Goal: Task Accomplishment & Management: Use online tool/utility

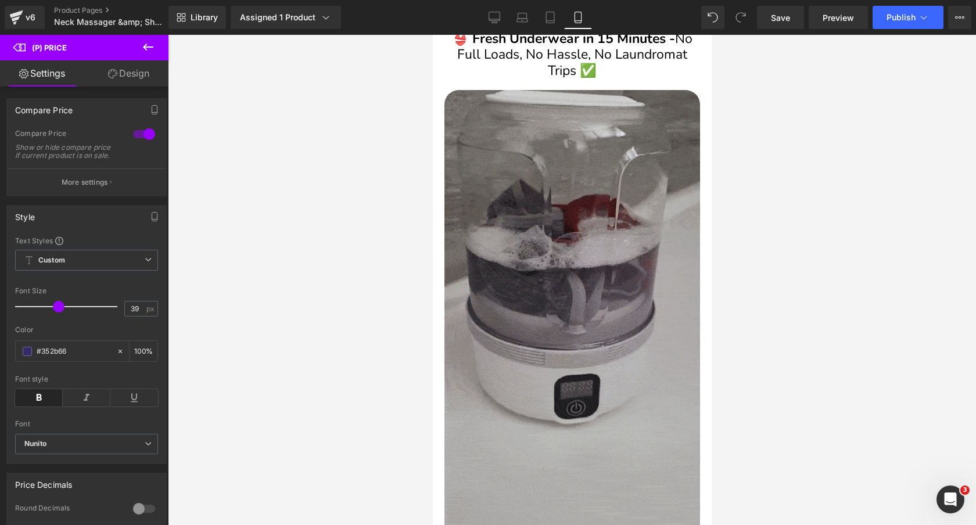
scroll to position [943, 0]
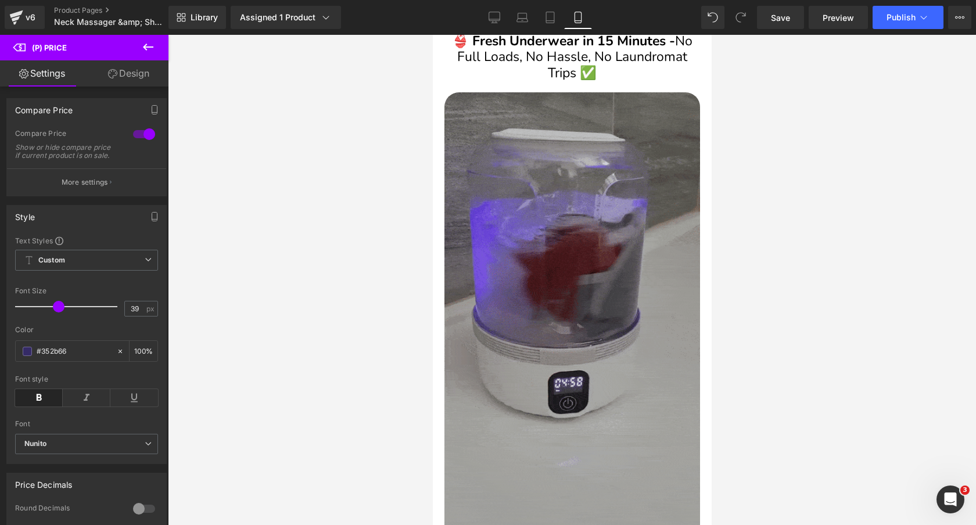
click at [599, 206] on img at bounding box center [572, 318] width 256 height 452
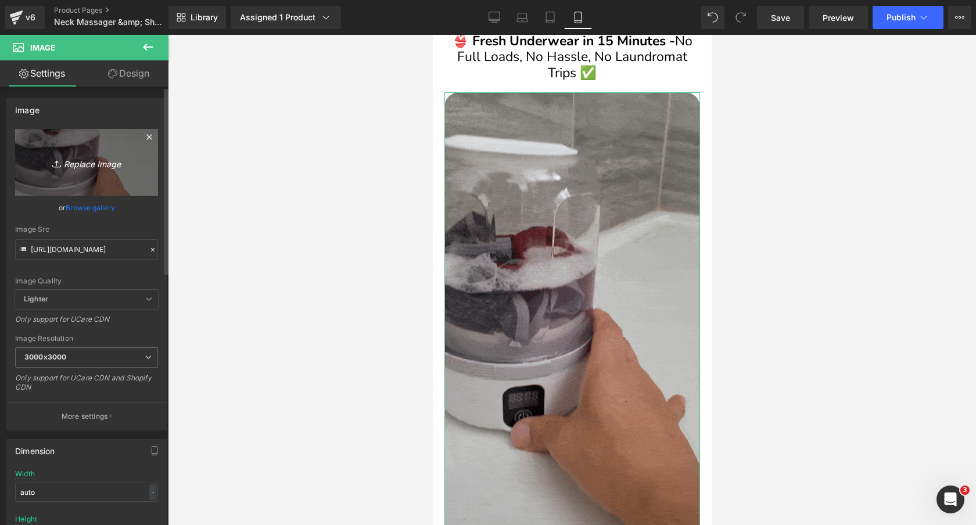
click at [84, 165] on icon "Replace Image" at bounding box center [86, 162] width 93 height 15
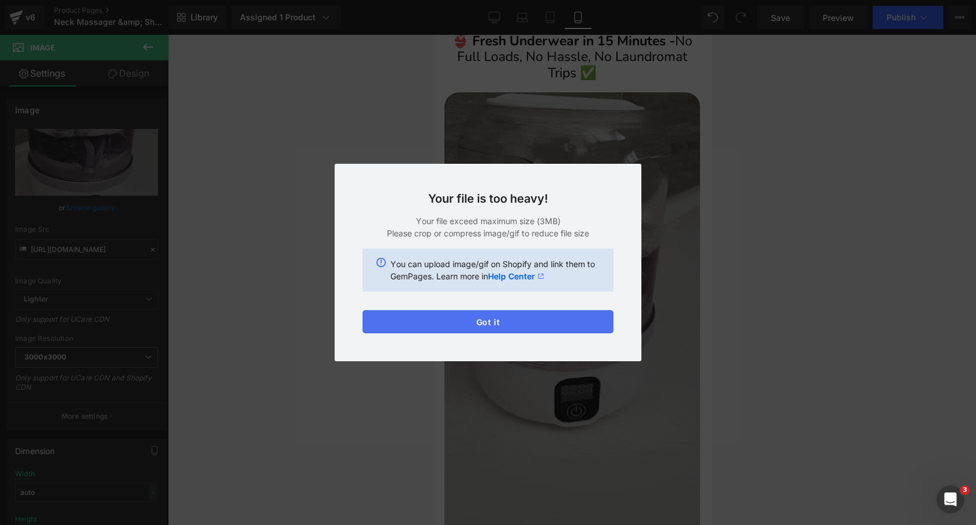
click at [439, 325] on button "Got it" at bounding box center [488, 321] width 251 height 23
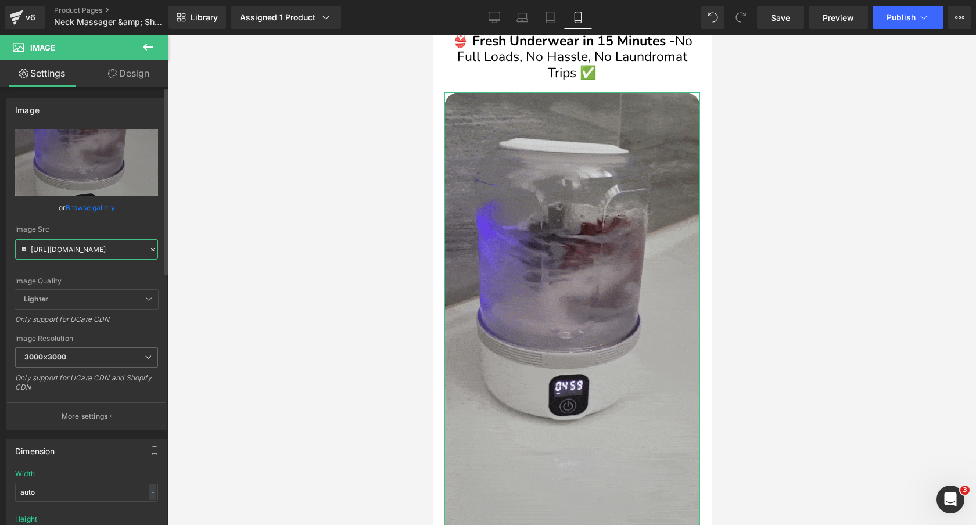
click at [117, 242] on input "[URL][DOMAIN_NAME]" at bounding box center [86, 249] width 143 height 20
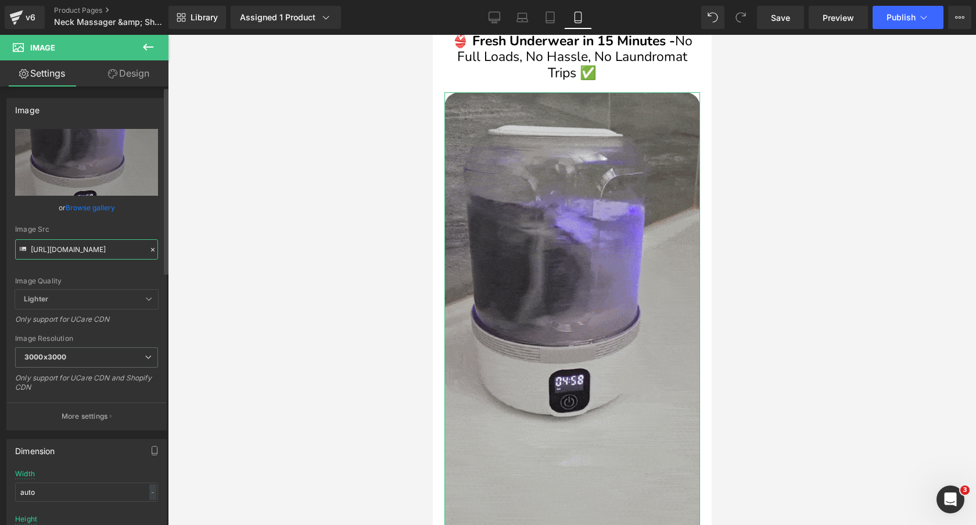
click at [117, 242] on input "[URL][DOMAIN_NAME]" at bounding box center [86, 249] width 143 height 20
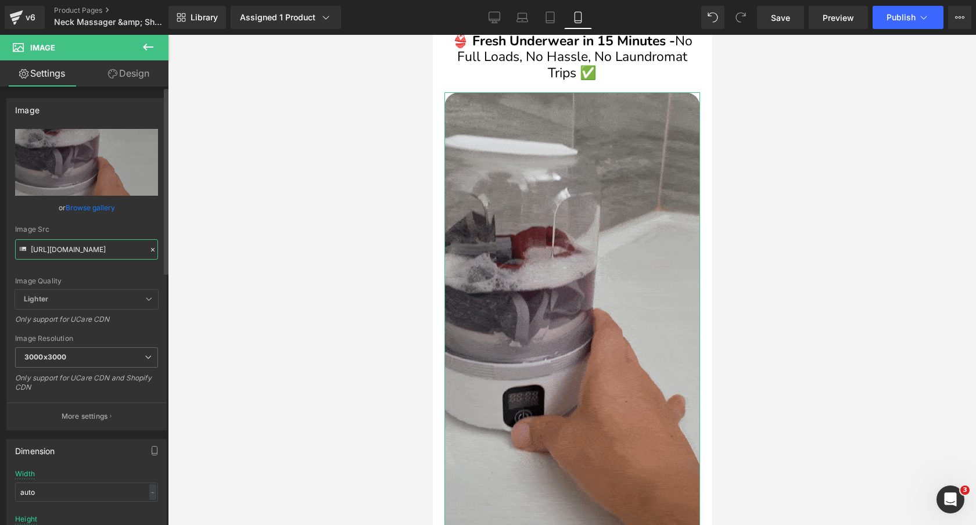
click at [117, 242] on input "[URL][DOMAIN_NAME]" at bounding box center [86, 249] width 143 height 20
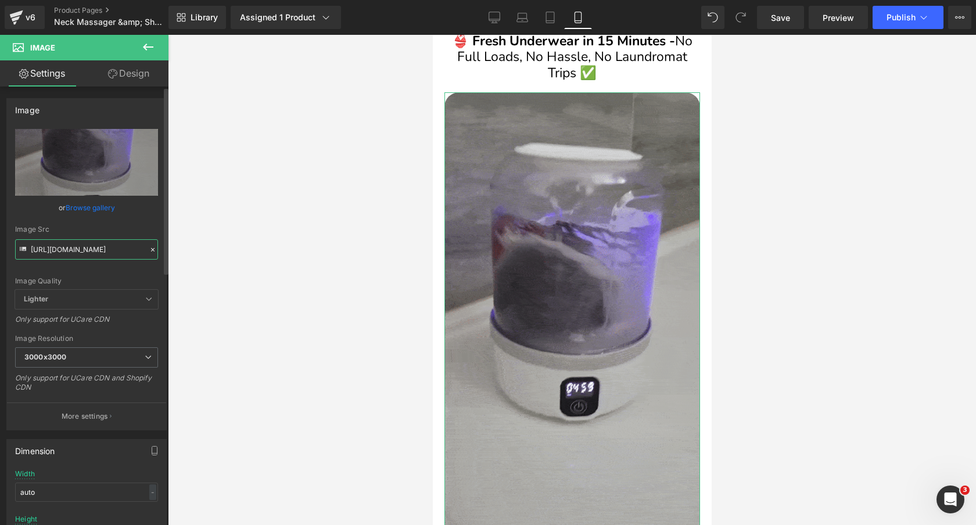
paste input "[DOMAIN_NAME][URL]"
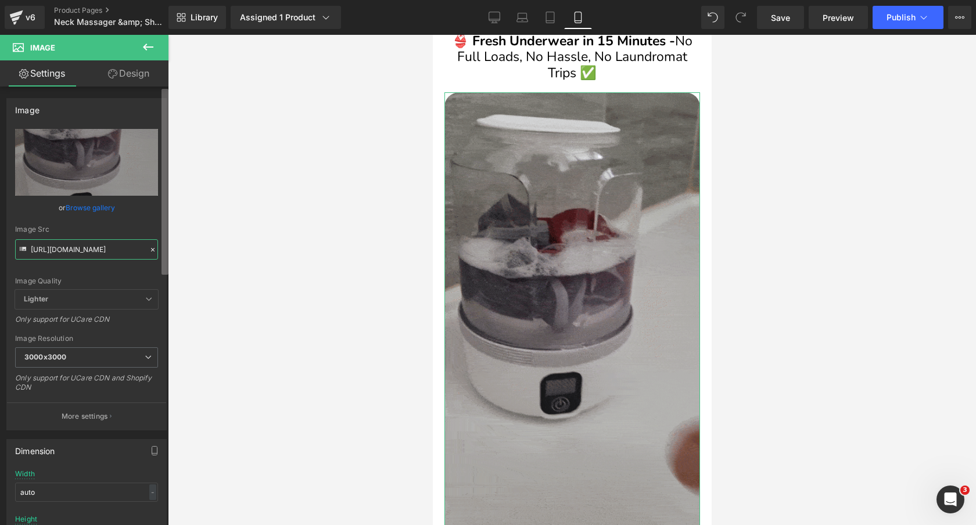
scroll to position [0, 215]
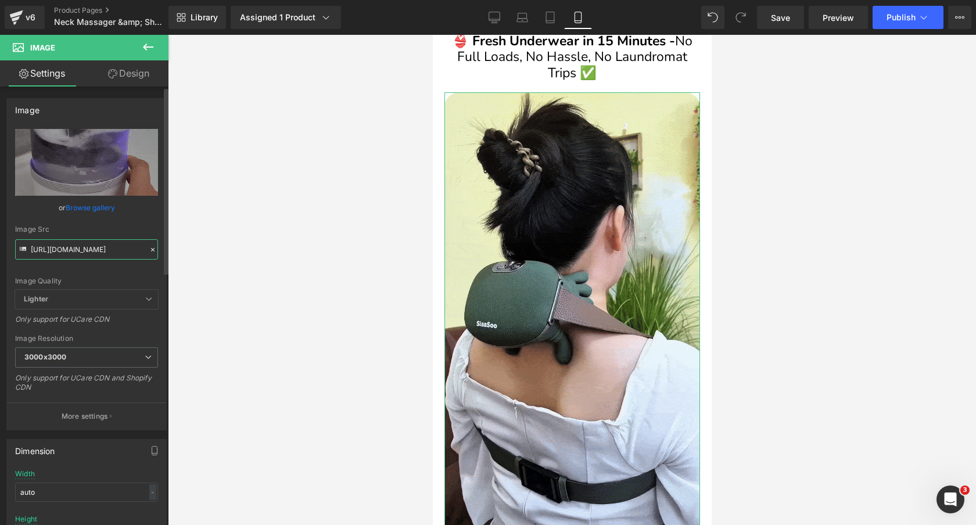
type input "[URL][DOMAIN_NAME]"
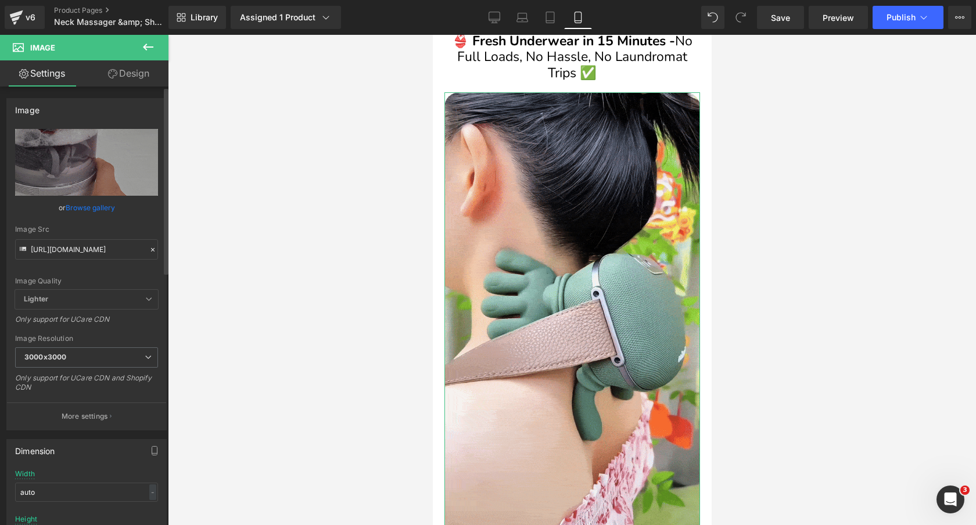
click at [135, 225] on div "Image Src" at bounding box center [86, 229] width 143 height 8
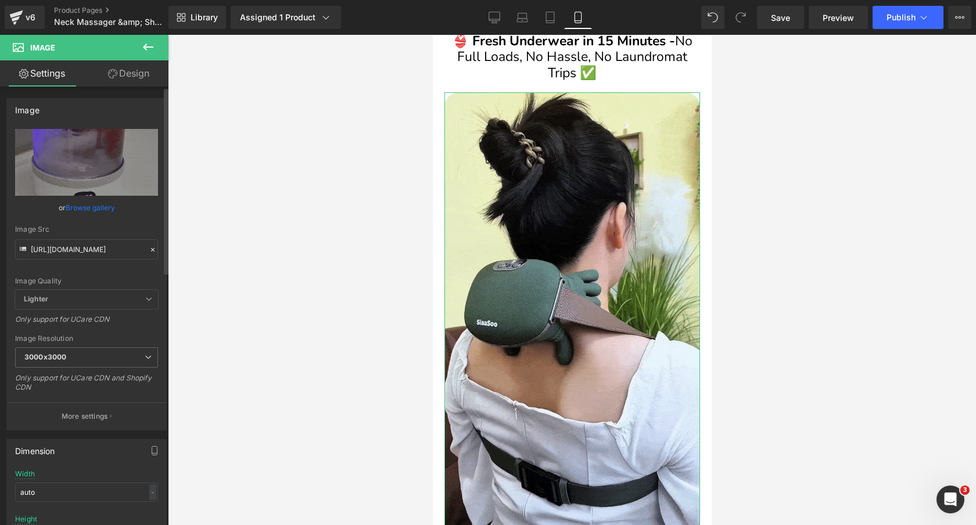
scroll to position [0, 0]
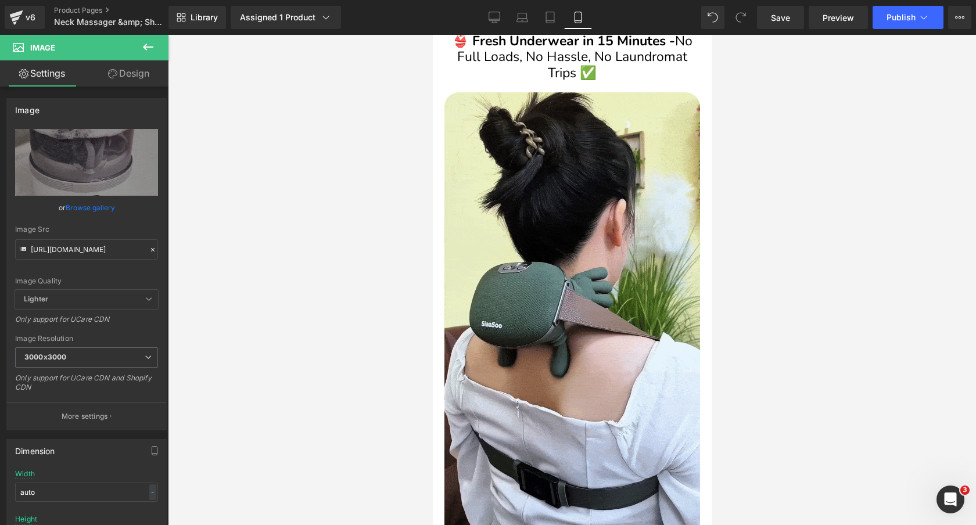
click at [391, 172] on div at bounding box center [572, 280] width 808 height 490
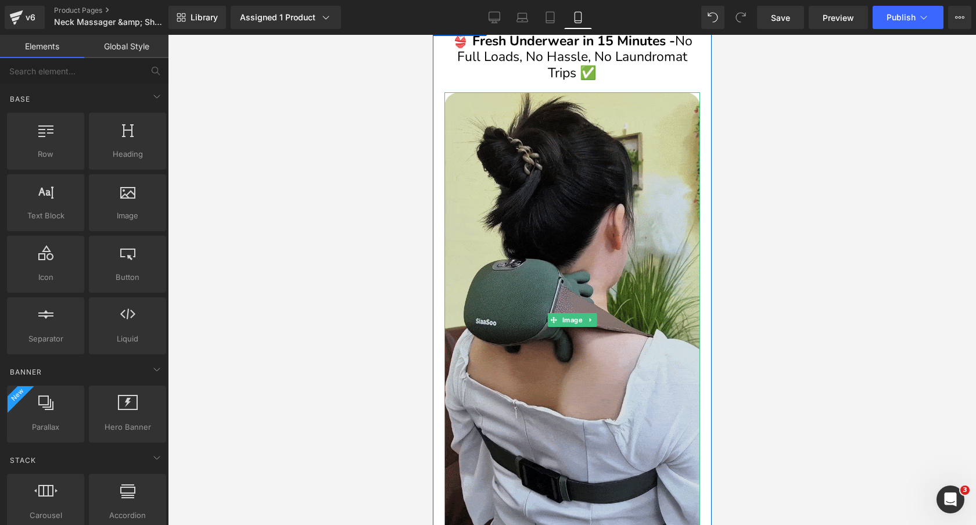
click at [531, 182] on img at bounding box center [572, 319] width 256 height 454
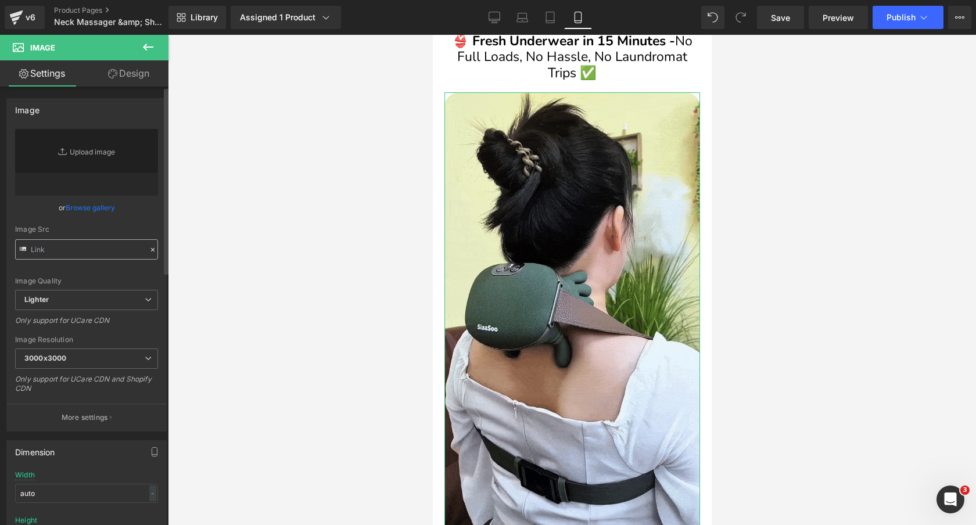
click at [87, 246] on input "text" at bounding box center [86, 249] width 143 height 20
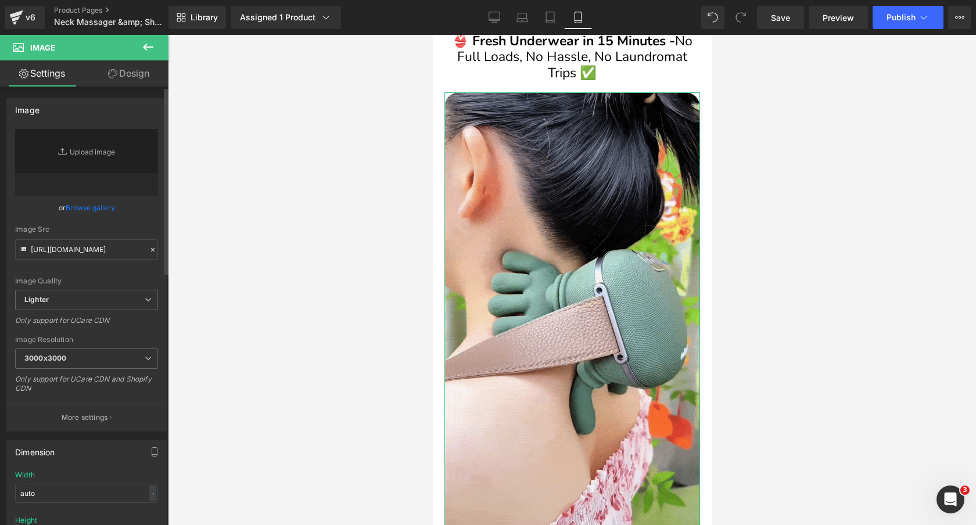
click at [129, 221] on div "Image Quality Lighter Lightest Lighter Lighter Lightest Only support for UCare …" at bounding box center [86, 209] width 143 height 161
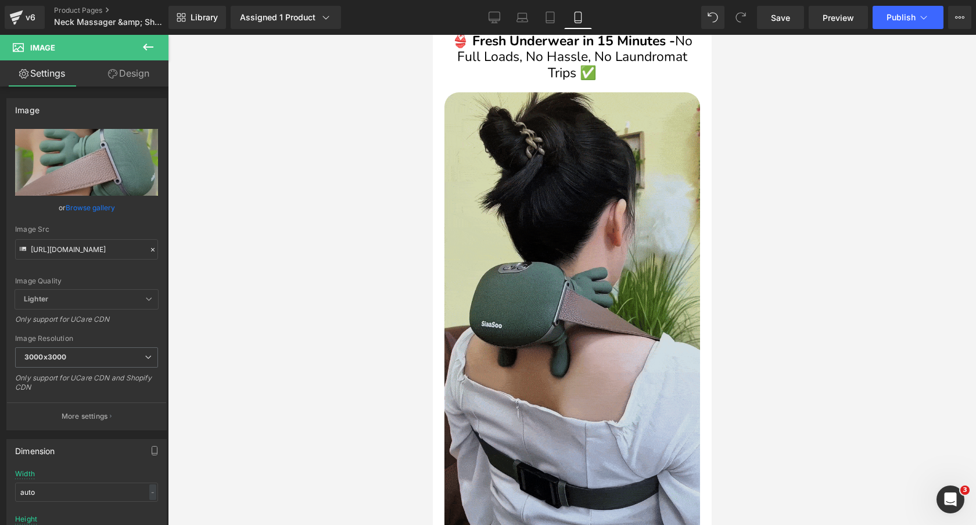
type input "[URL][DOMAIN_NAME]"
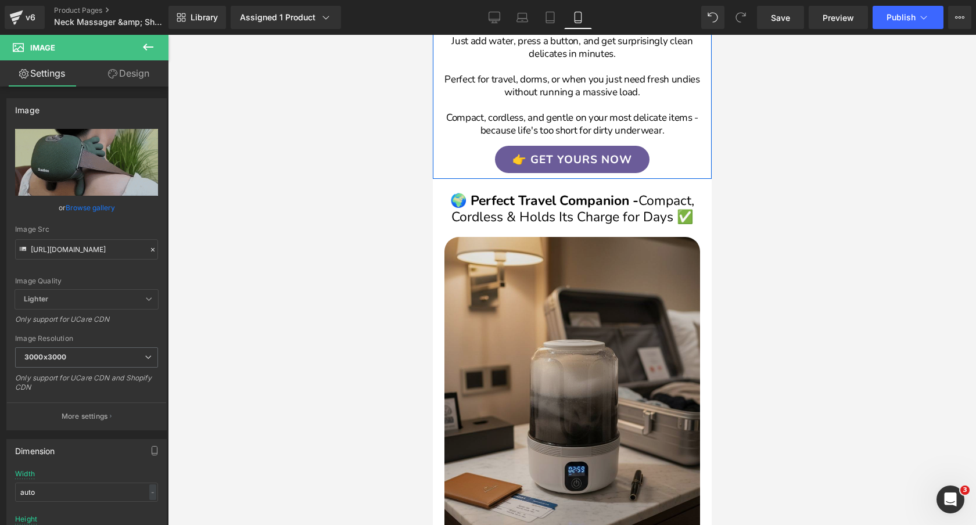
scroll to position [1507, 0]
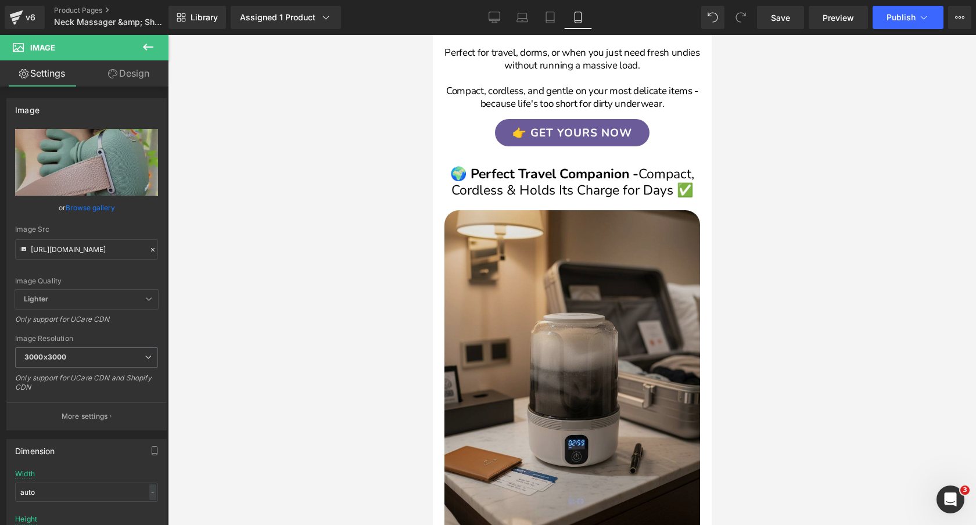
click at [549, 313] on img at bounding box center [572, 385] width 256 height 350
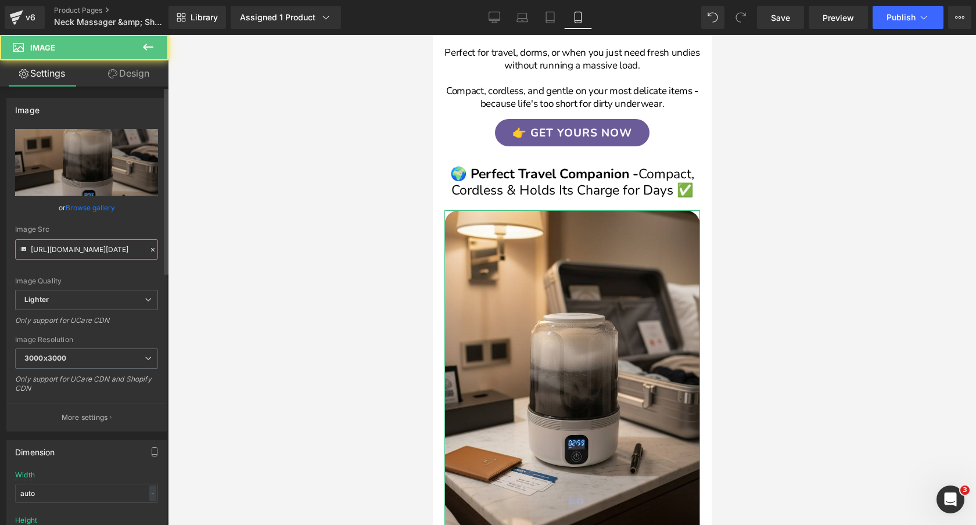
click at [101, 255] on input "[URL][DOMAIN_NAME][DATE]" at bounding box center [86, 249] width 143 height 20
paste input "[DOMAIN_NAME][URL]"
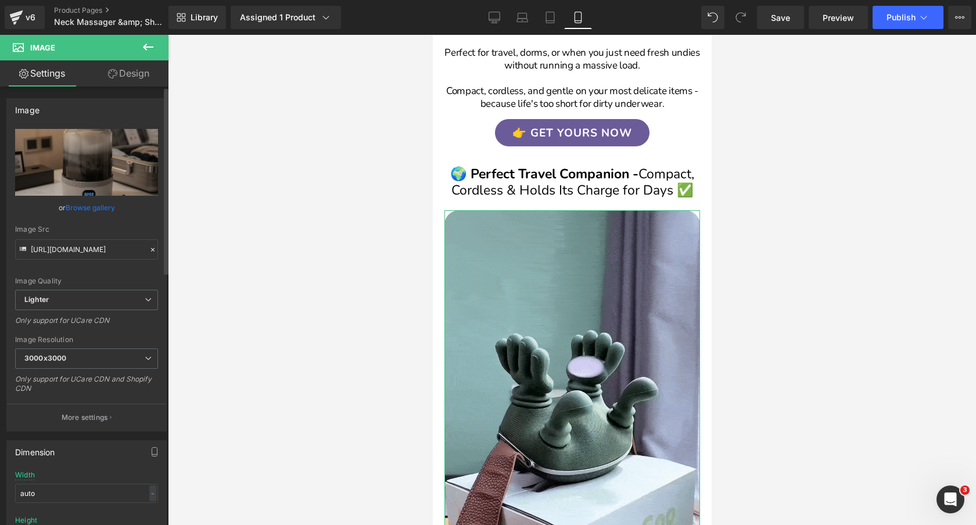
scroll to position [0, 0]
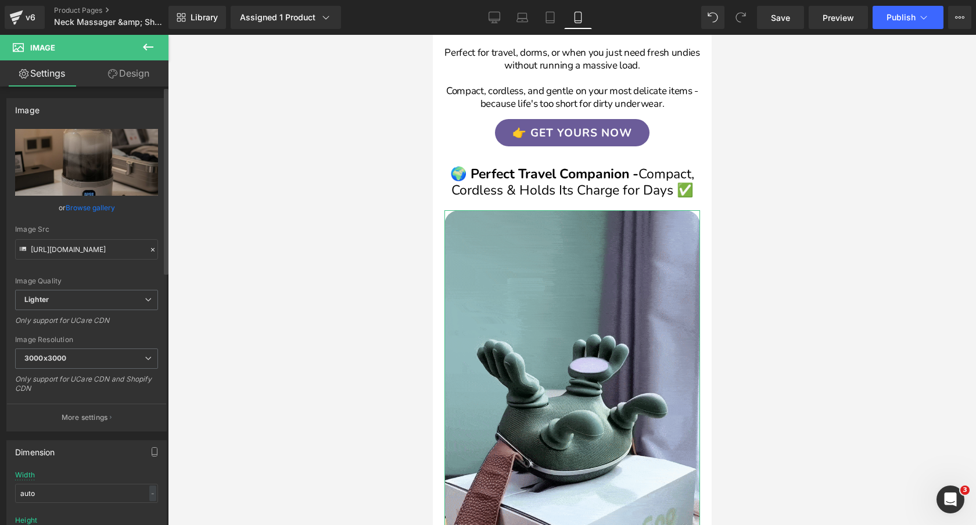
click at [143, 216] on div "Image Quality Lighter Lightest Lighter Lighter Lightest Only support for UCare …" at bounding box center [86, 209] width 143 height 161
type input "[URL][DOMAIN_NAME]"
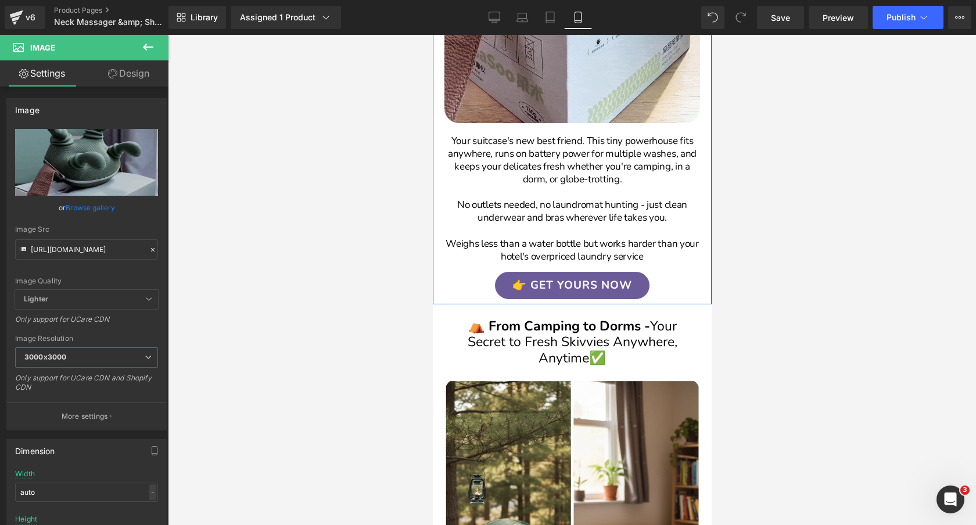
scroll to position [2090, 0]
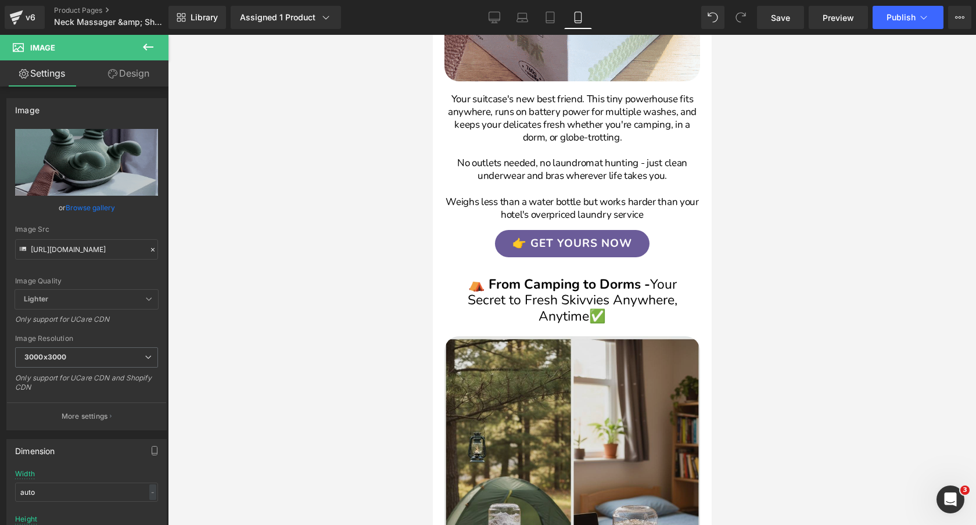
click at [539, 401] on img at bounding box center [572, 511] width 256 height 350
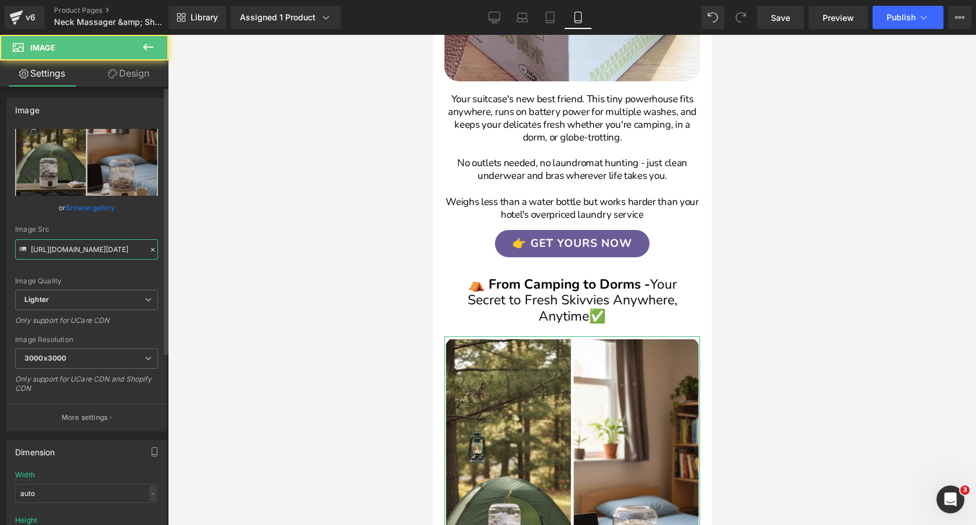
click at [95, 246] on input "[URL][DOMAIN_NAME][DATE]" at bounding box center [86, 249] width 143 height 20
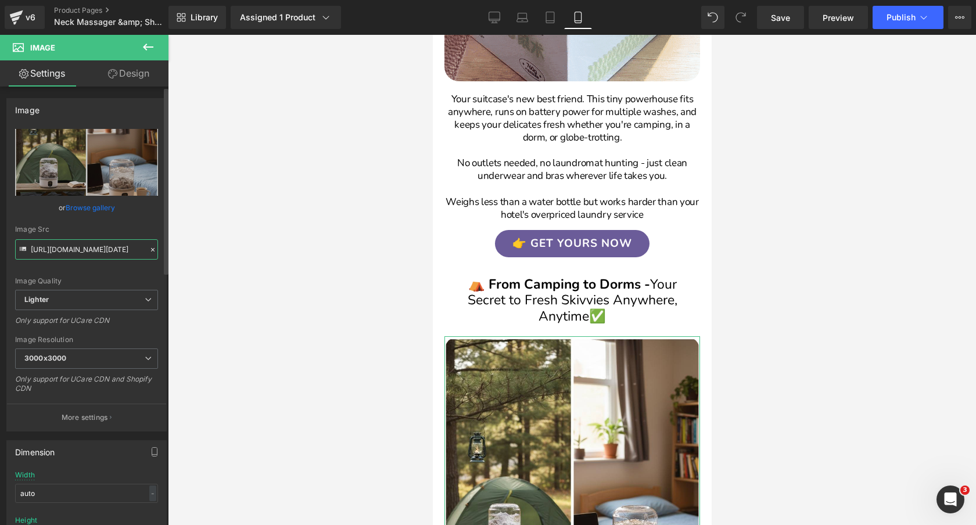
click at [95, 246] on input "[URL][DOMAIN_NAME][DATE]" at bounding box center [86, 249] width 143 height 20
paste input "[DOMAIN_NAME][URL]"
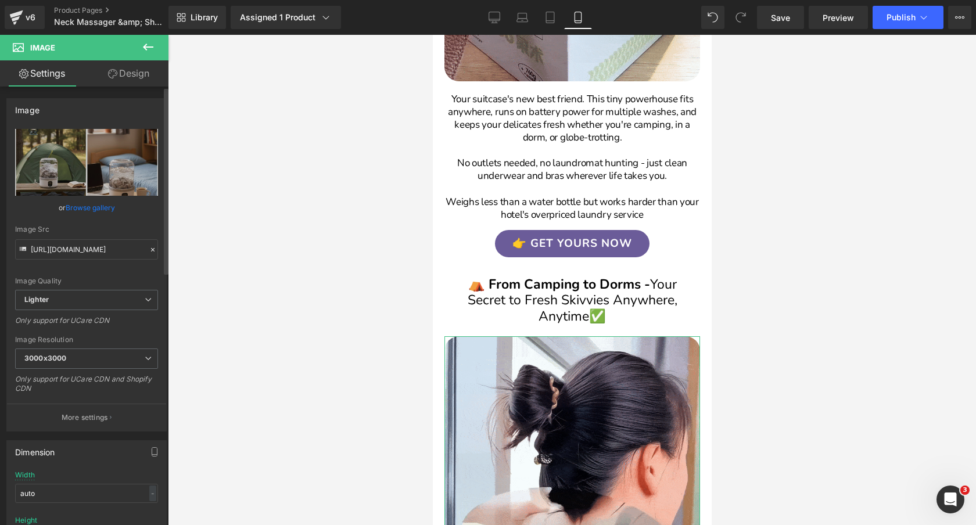
click at [114, 225] on div "Image Src" at bounding box center [86, 229] width 143 height 8
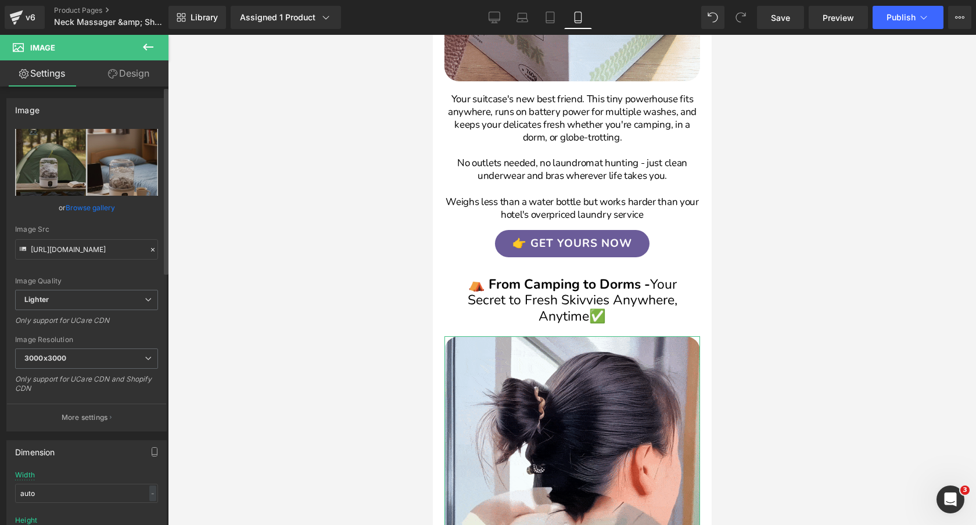
scroll to position [0, 0]
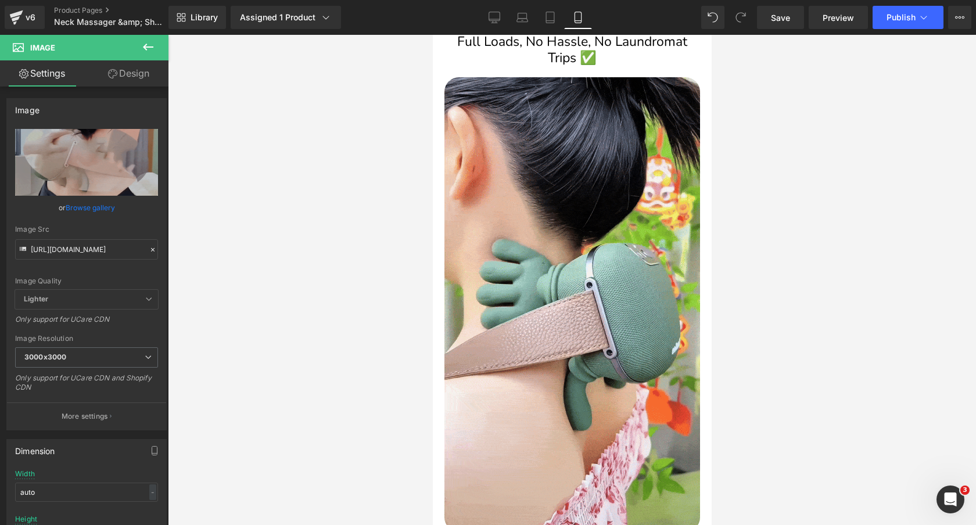
type input "[URL][DOMAIN_NAME]"
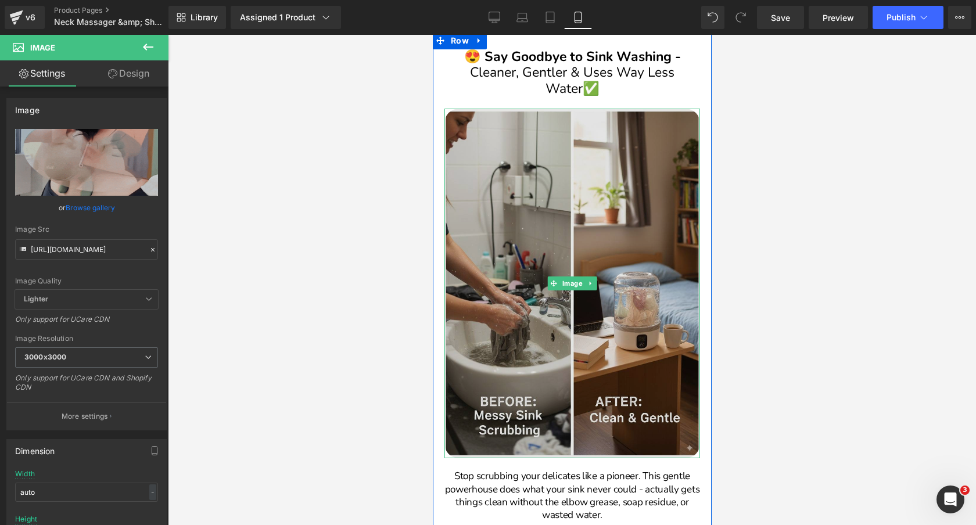
scroll to position [3093, 0]
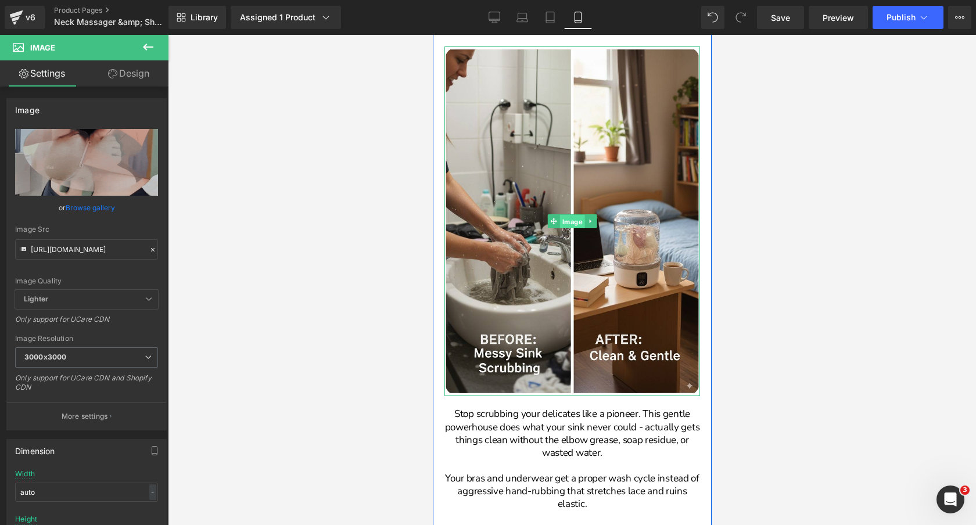
click at [560, 224] on span "Image" at bounding box center [572, 222] width 25 height 14
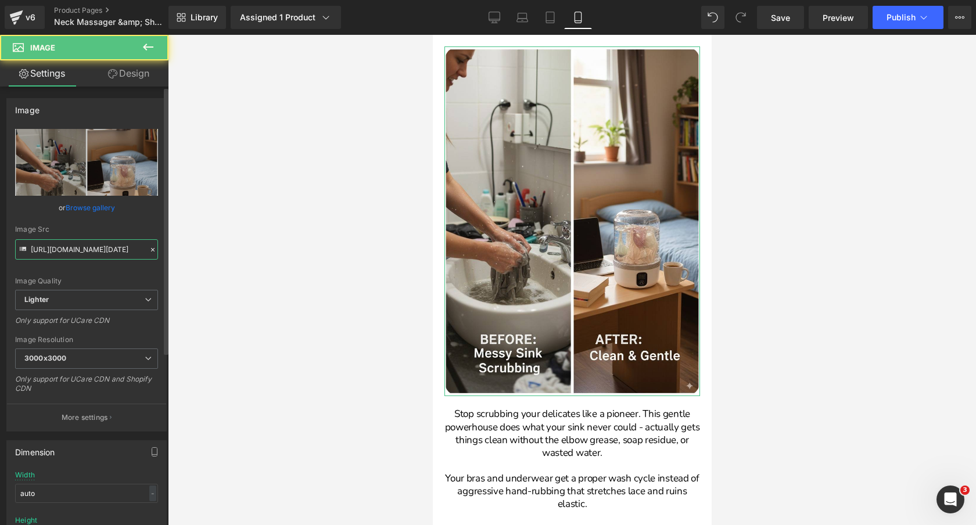
click at [114, 252] on input "[URL][DOMAIN_NAME][DATE]" at bounding box center [86, 249] width 143 height 20
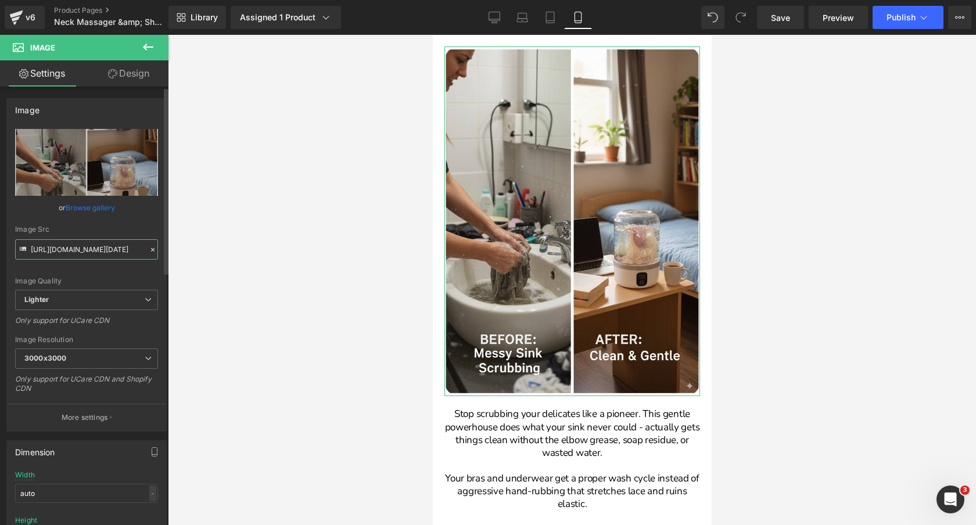
click at [114, 252] on input "[URL][DOMAIN_NAME][DATE]" at bounding box center [86, 249] width 143 height 20
paste input "[DOMAIN_NAME][URL]"
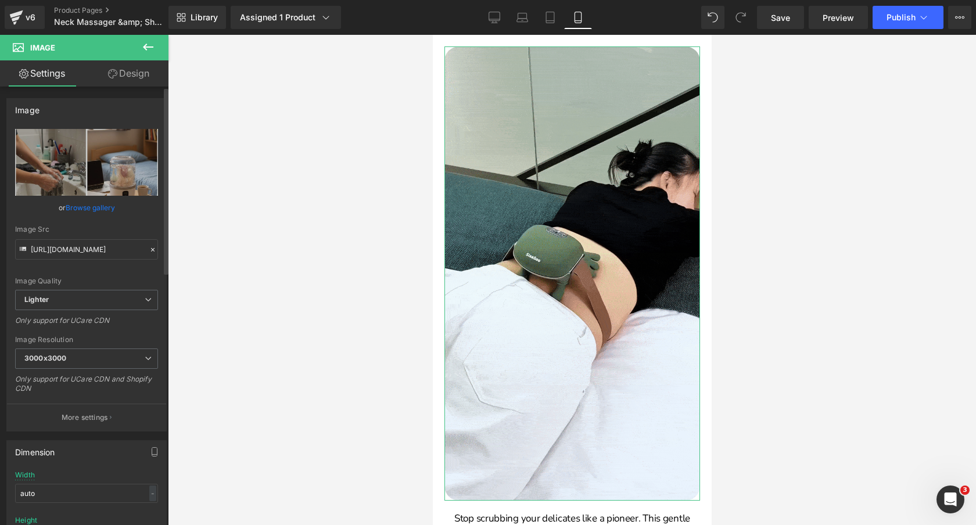
click at [133, 229] on div "Image Src" at bounding box center [86, 229] width 143 height 8
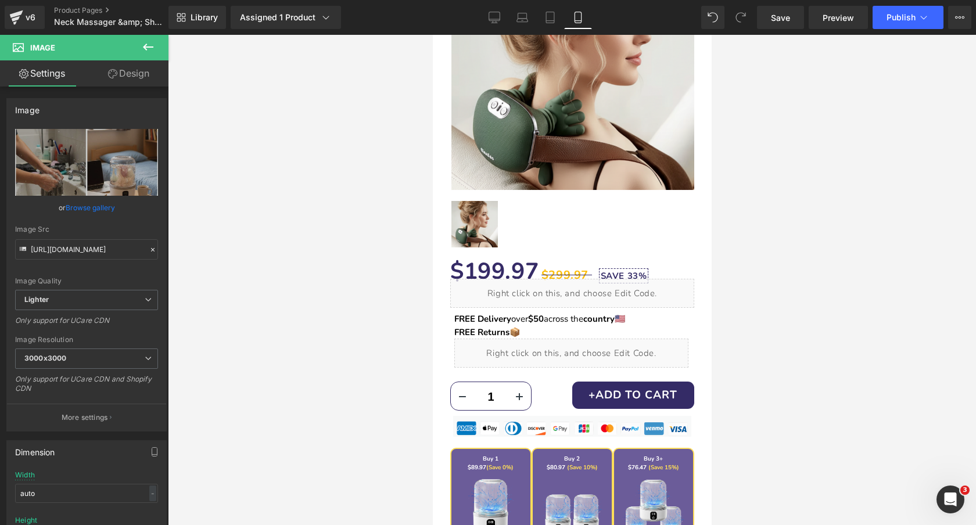
scroll to position [232, 0]
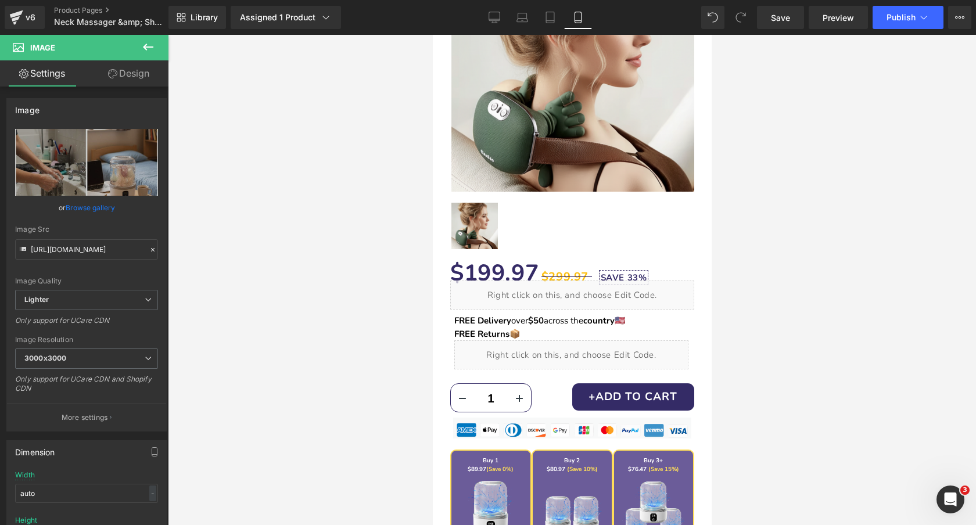
type input "[URL][DOMAIN_NAME]"
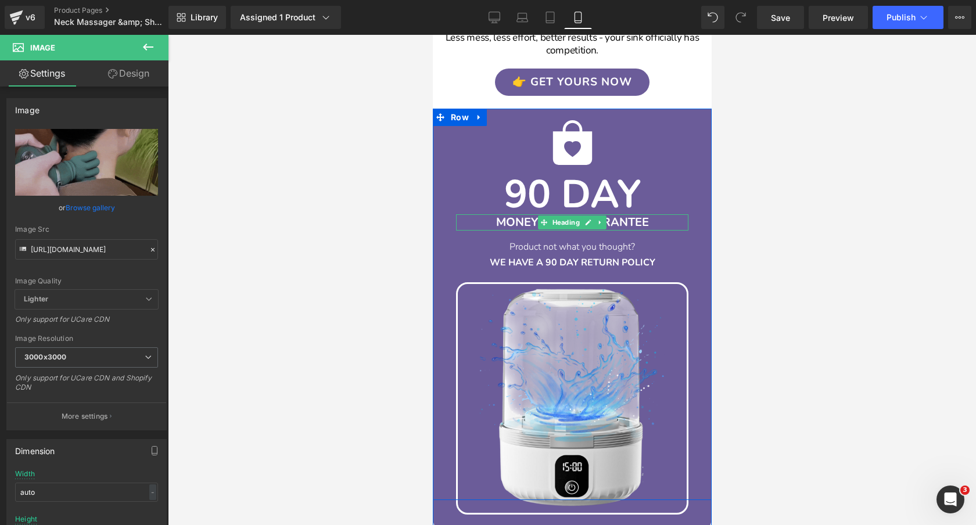
scroll to position [3858, 0]
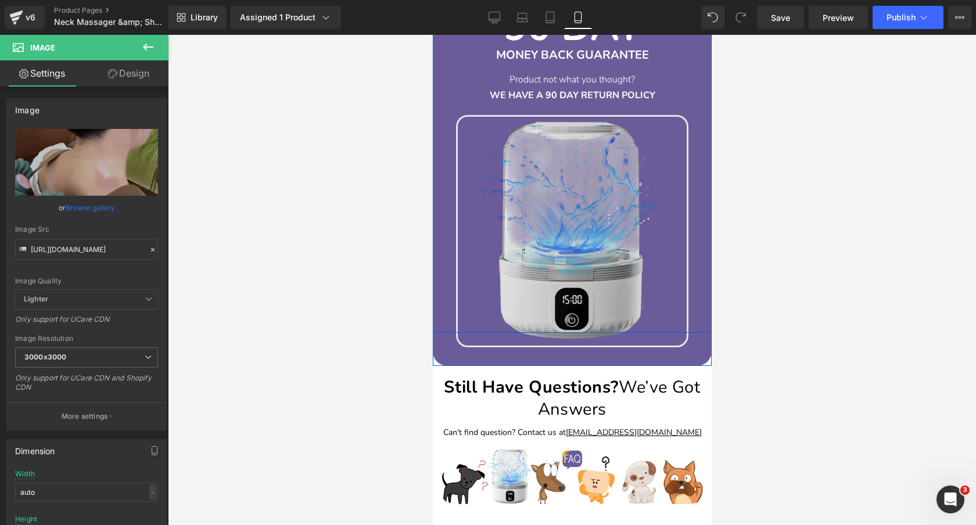
click at [621, 240] on img at bounding box center [572, 231] width 232 height 232
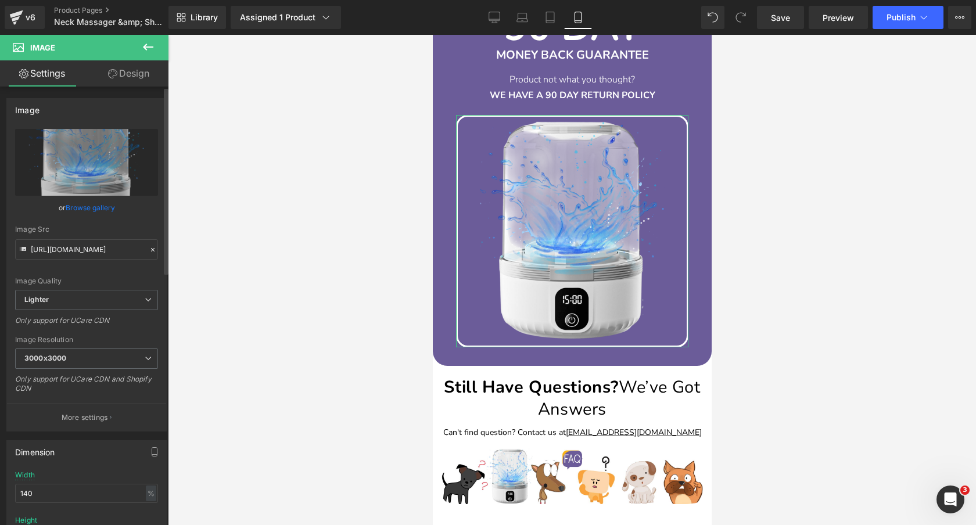
click at [91, 211] on link "Browse gallery" at bounding box center [90, 208] width 49 height 20
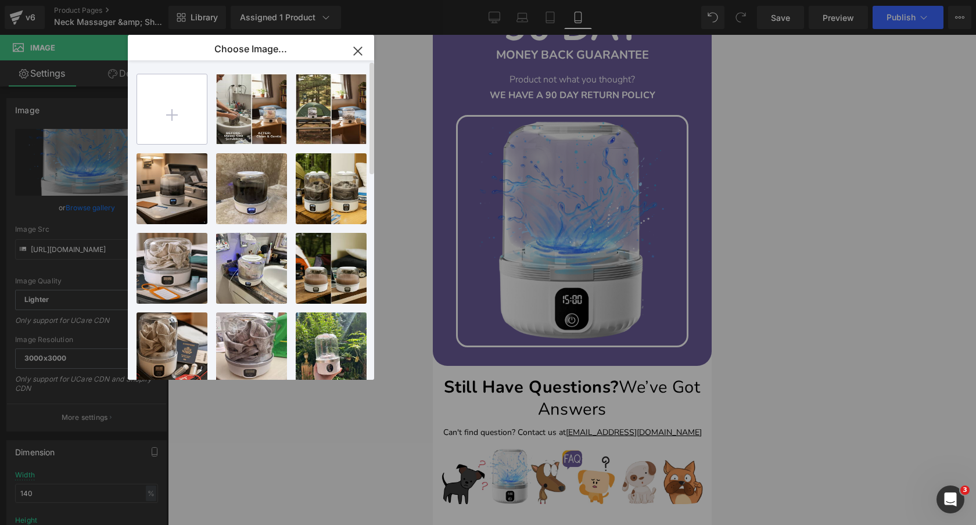
click at [180, 114] on input "file" at bounding box center [172, 109] width 70 height 70
type input "C:\fakepath\71b+DKW34bL._AC_SL1500_.jpg"
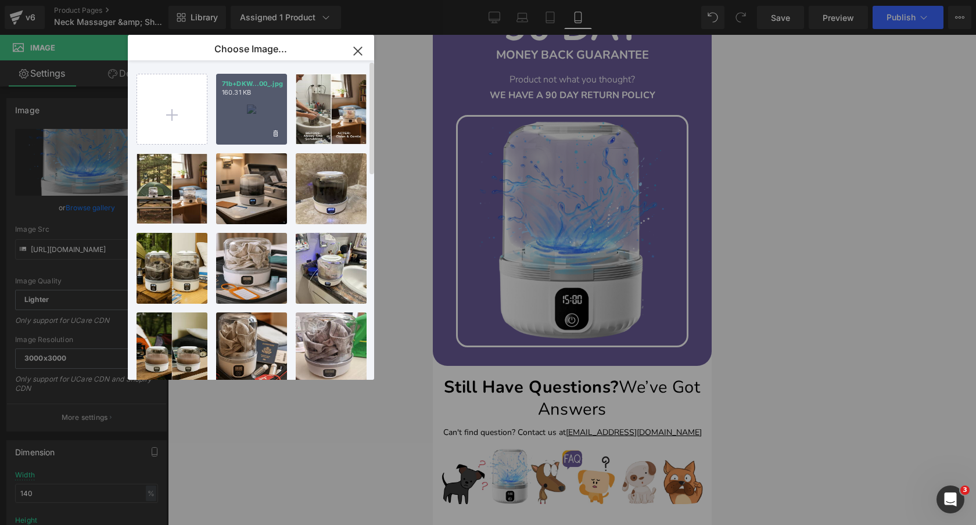
click at [257, 97] on div "71b+DKW...00_.jpg 160.31 KB" at bounding box center [251, 109] width 71 height 71
type input "[URL][DOMAIN_NAME]"
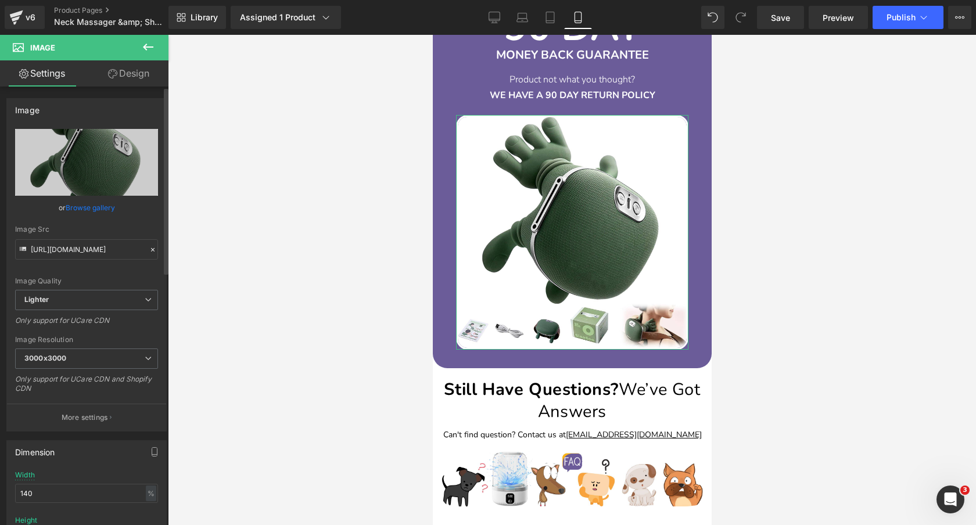
click at [92, 203] on link "Browse gallery" at bounding box center [90, 208] width 49 height 20
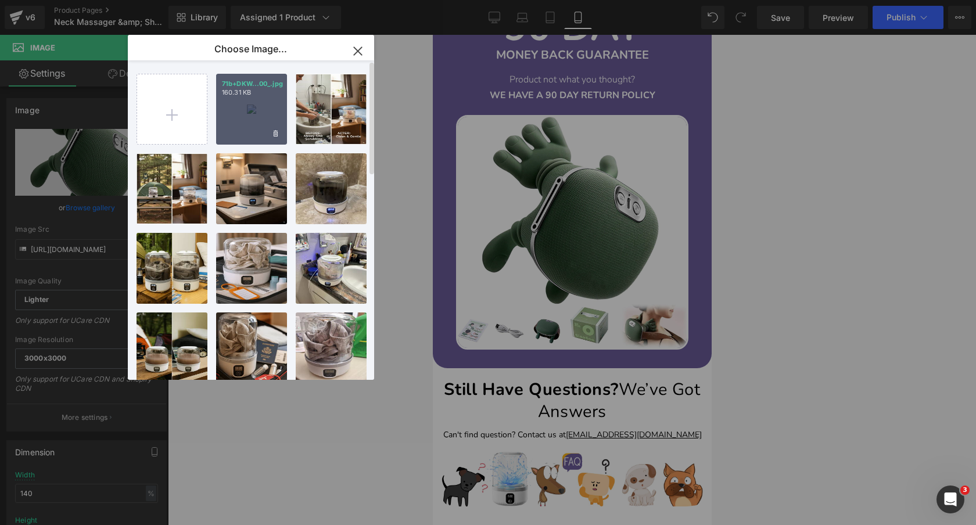
click at [253, 96] on p "160.31 KB" at bounding box center [251, 92] width 59 height 9
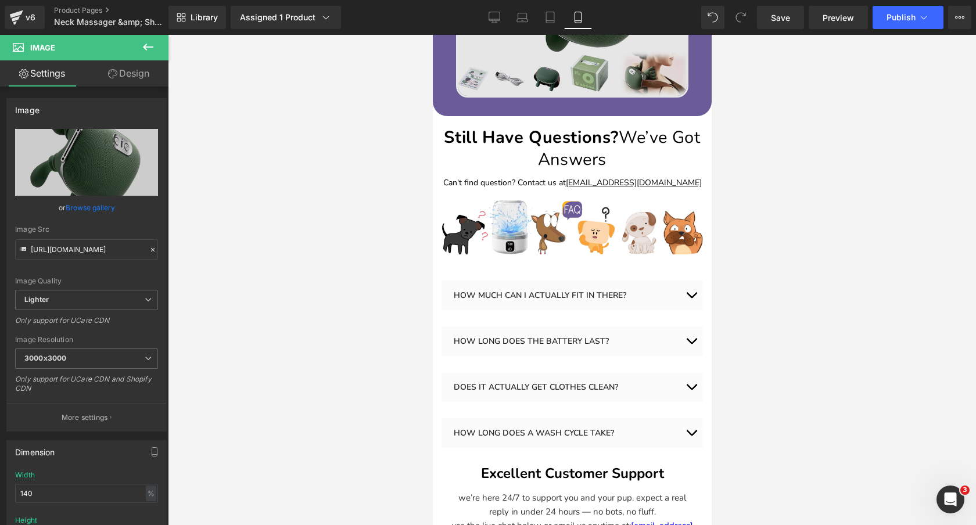
scroll to position [4111, 0]
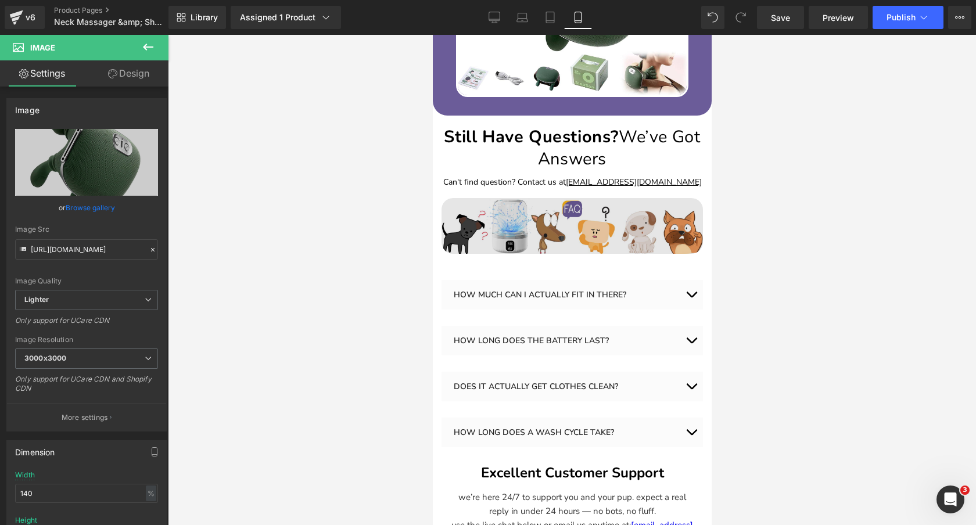
click at [560, 228] on div "Image" at bounding box center [572, 226] width 262 height 56
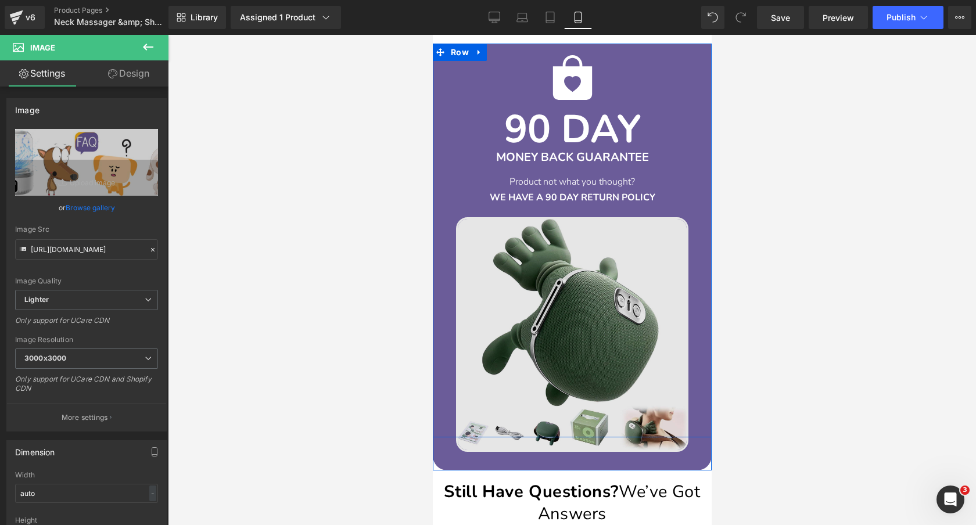
scroll to position [3747, 0]
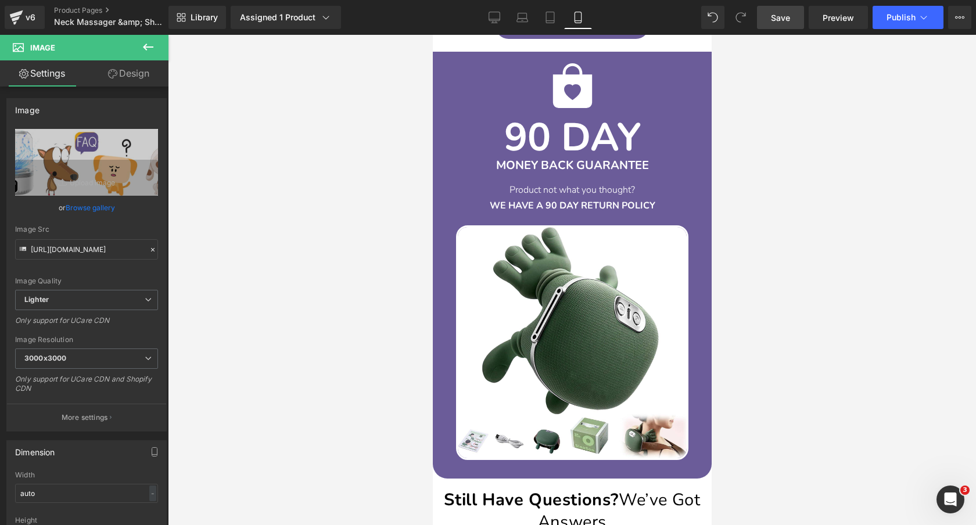
click at [787, 15] on span "Save" at bounding box center [780, 18] width 19 height 12
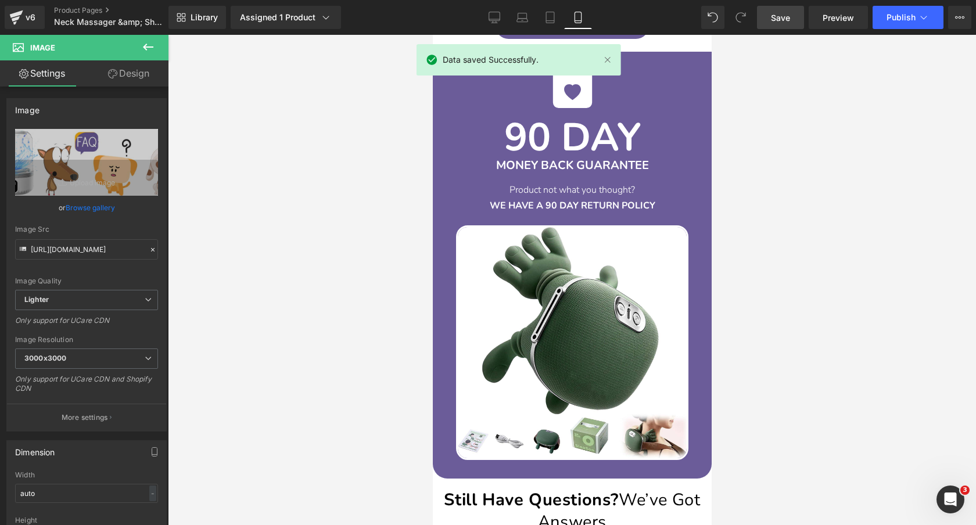
click at [817, 154] on div at bounding box center [572, 280] width 808 height 490
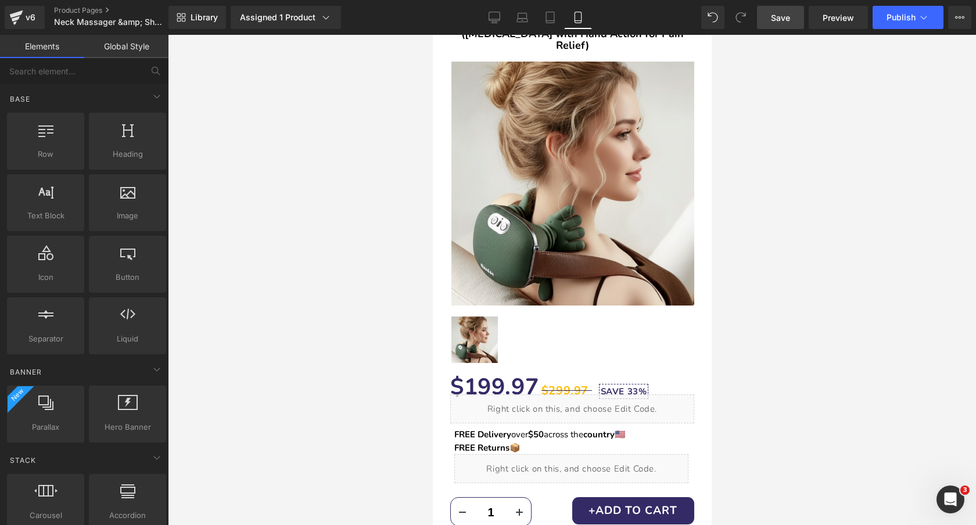
scroll to position [0, 0]
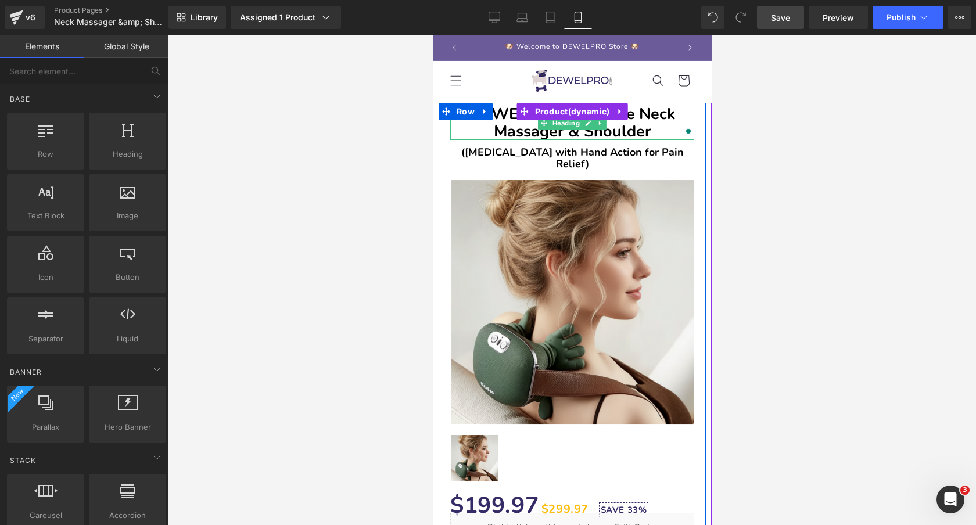
click at [647, 134] on b "DEWELPRO 8D Turtle Neck Massager & Shoulder" at bounding box center [572, 122] width 205 height 39
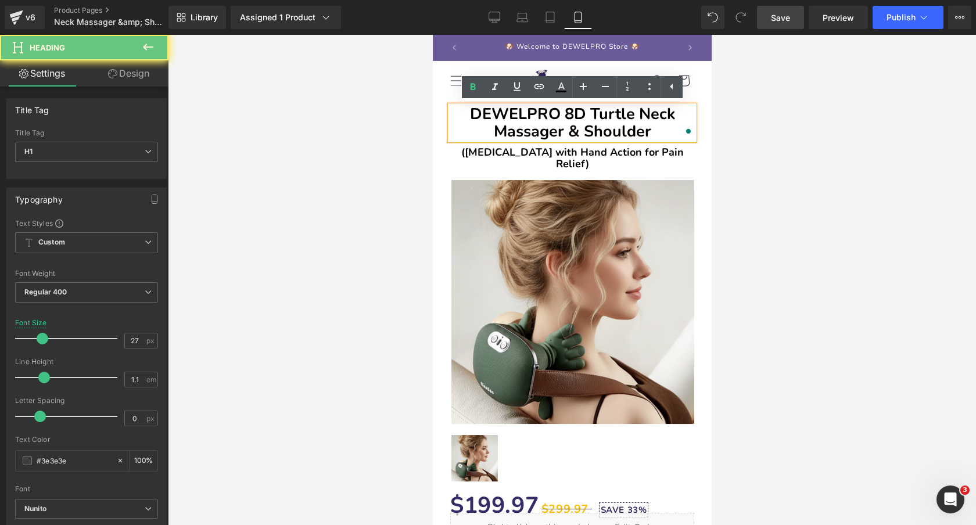
click at [647, 134] on b "DEWELPRO 8D Turtle Neck Massager & Shoulder" at bounding box center [572, 122] width 205 height 39
copy b "DEWELPRO 8D Turtle Neck Massager & Shoulder"
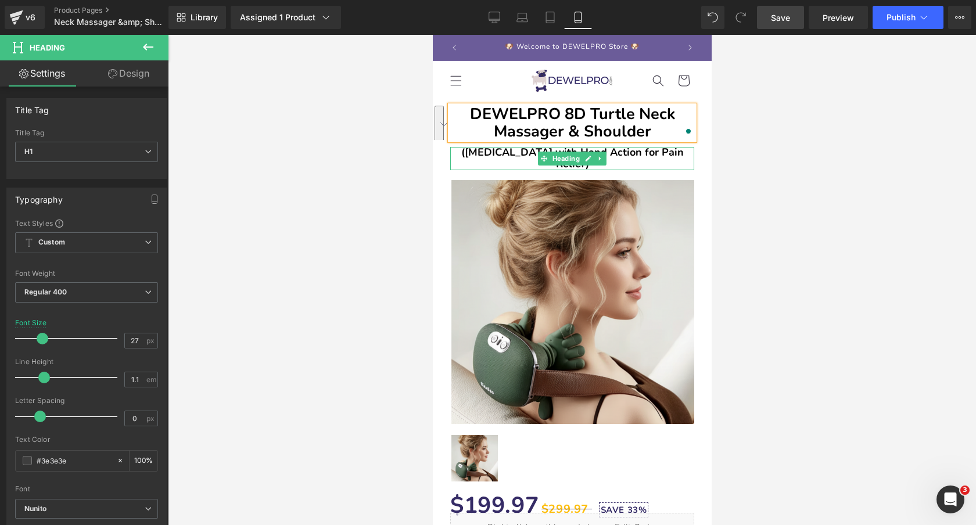
click at [643, 151] on b "([MEDICAL_DATA] with Hand Action for Pain Relief)" at bounding box center [572, 158] width 223 height 26
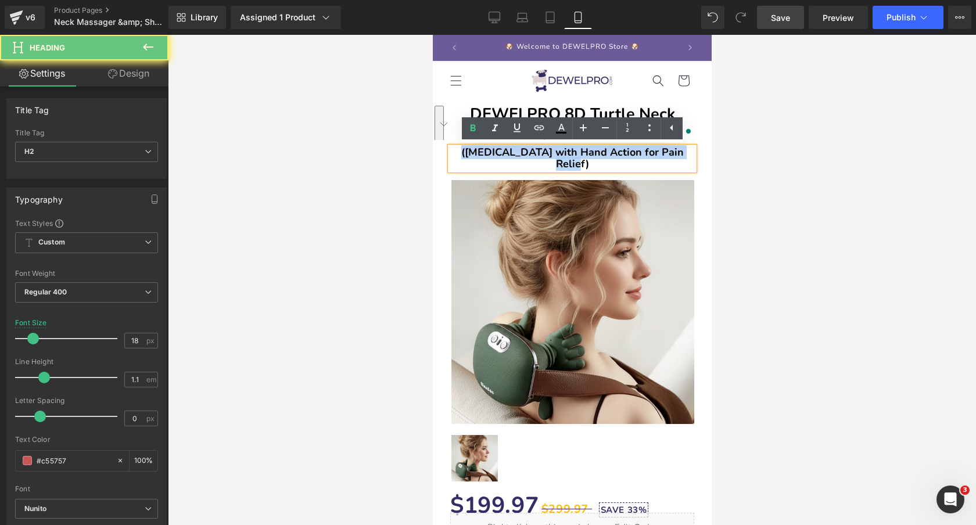
click at [643, 151] on b "([MEDICAL_DATA] with Hand Action for Pain Relief)" at bounding box center [572, 158] width 223 height 26
copy b "([MEDICAL_DATA] with Hand Action for Pain Relief)"
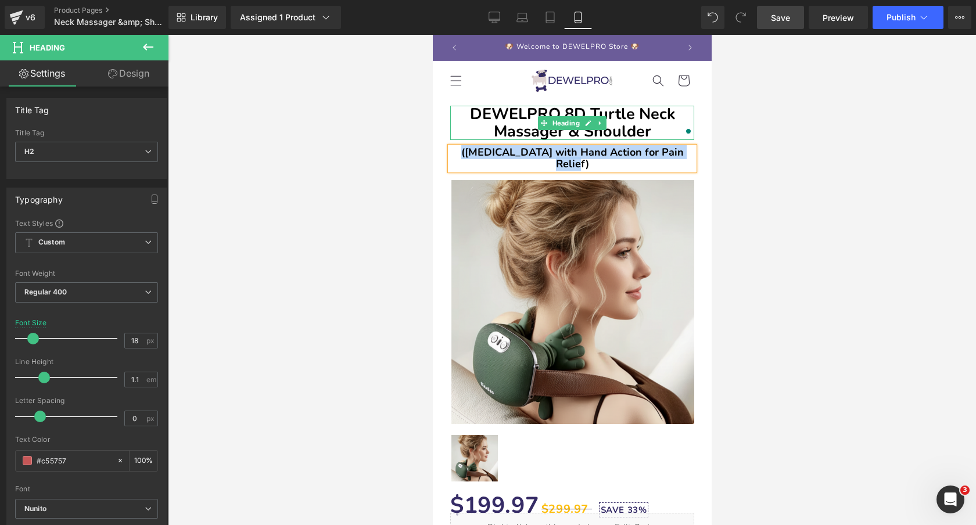
click at [615, 121] on b "DEWELPRO 8D Turtle Neck Massager & Shoulder" at bounding box center [572, 122] width 205 height 39
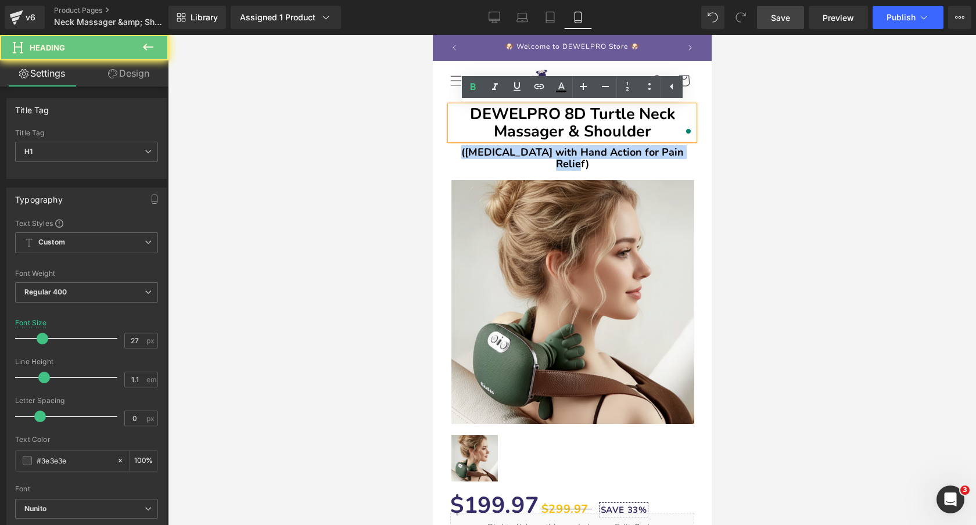
click at [615, 121] on b "DEWELPRO 8D Turtle Neck Massager & Shoulder" at bounding box center [572, 122] width 205 height 39
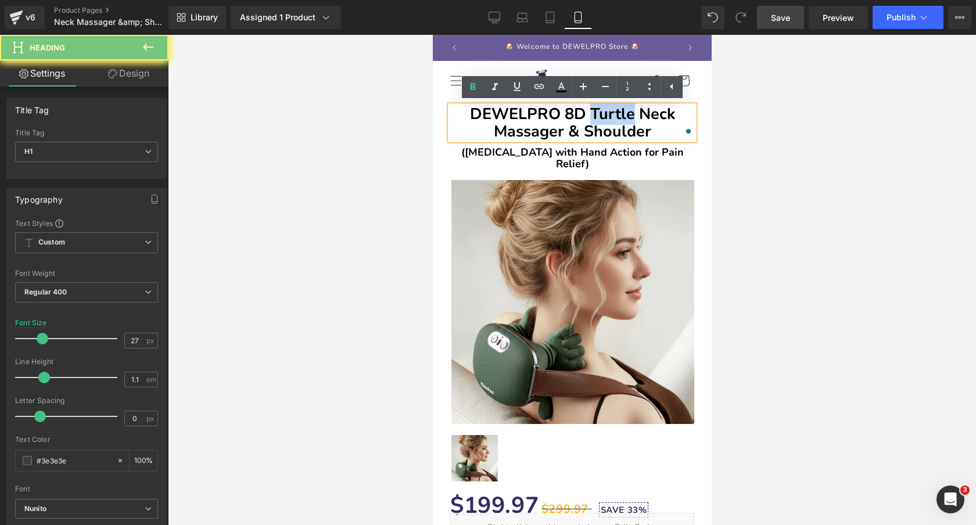
click at [615, 121] on b "DEWELPRO 8D Turtle Neck Massager & Shoulder" at bounding box center [572, 122] width 205 height 39
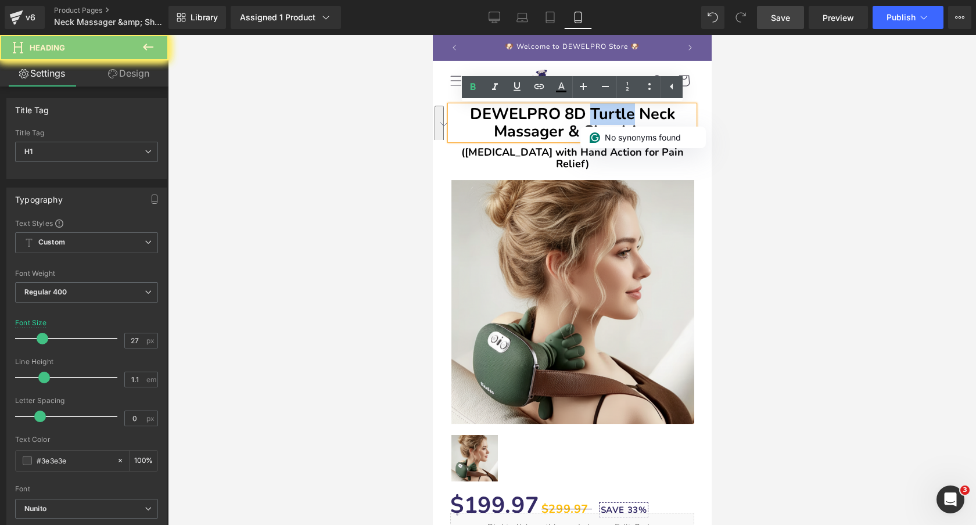
paste div "To enrich screen reader interactions, please activate Accessibility in Grammarl…"
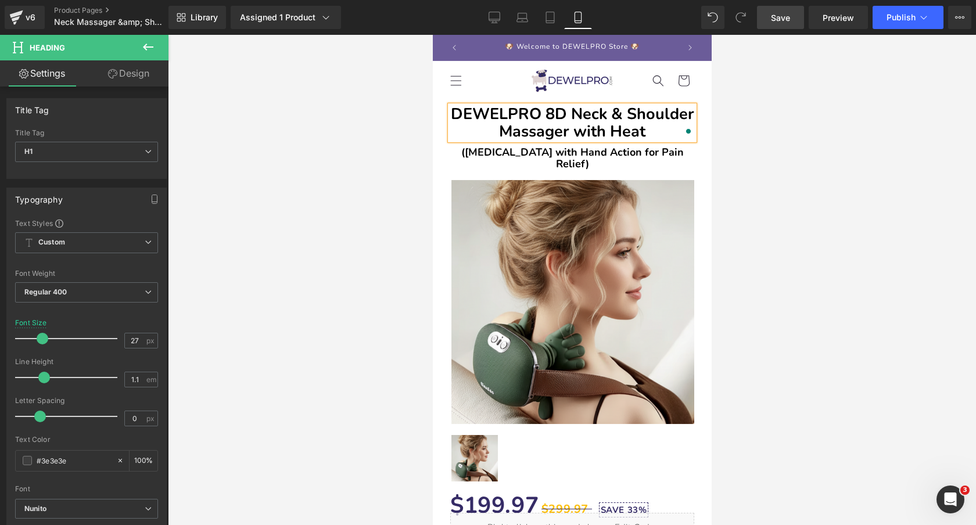
click at [775, 133] on div at bounding box center [572, 280] width 808 height 490
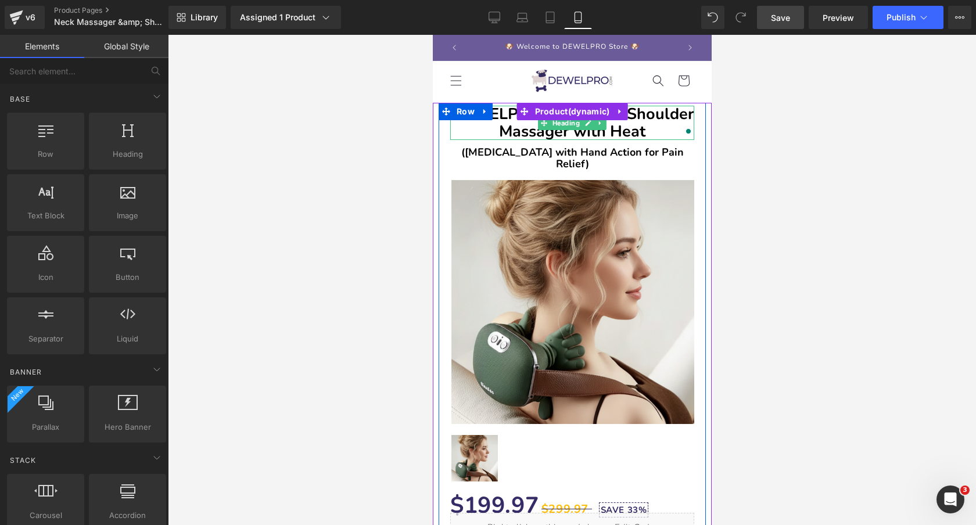
click at [660, 116] on b "DEWELPRO 8D Neck & Shoulder Massager with Heat" at bounding box center [572, 122] width 244 height 39
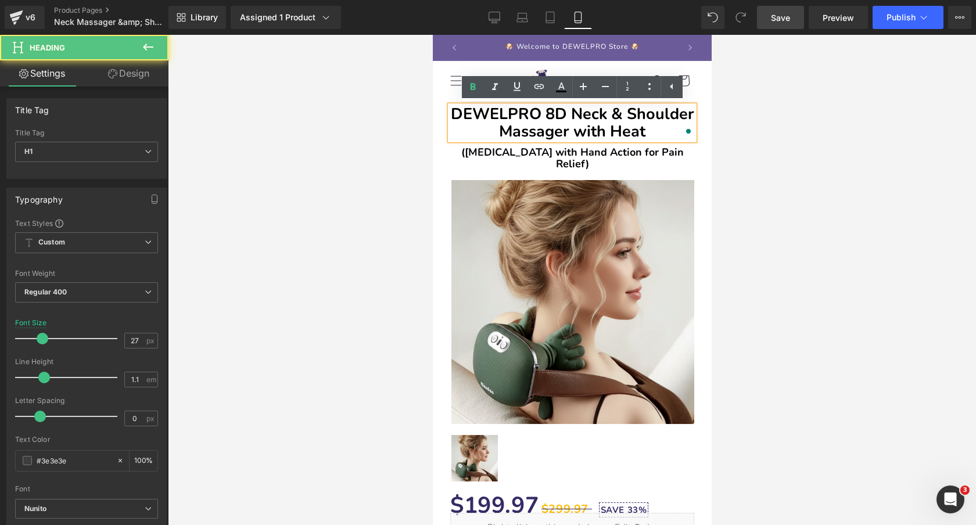
click at [629, 115] on b "DEWELPRO 8D Neck & Shoulder Massager with Heat" at bounding box center [572, 122] width 244 height 39
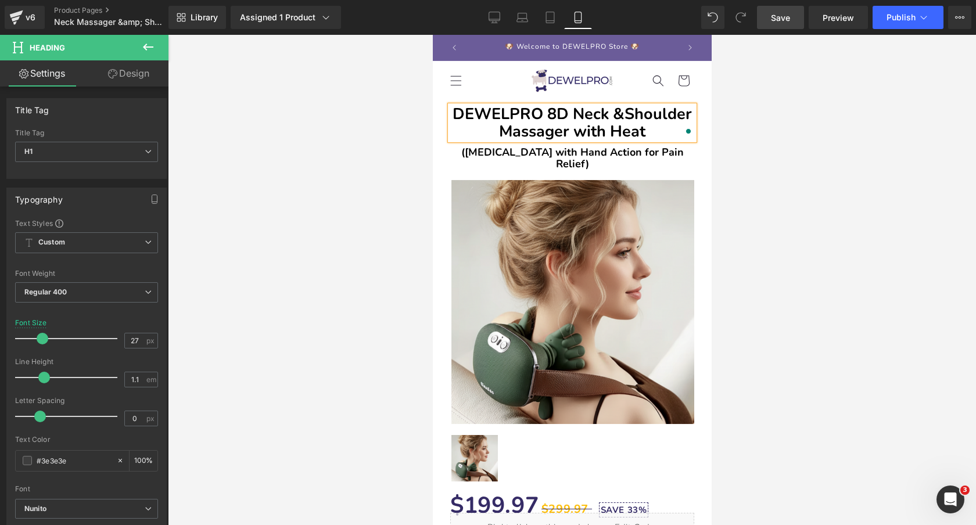
click at [762, 126] on div at bounding box center [572, 280] width 808 height 490
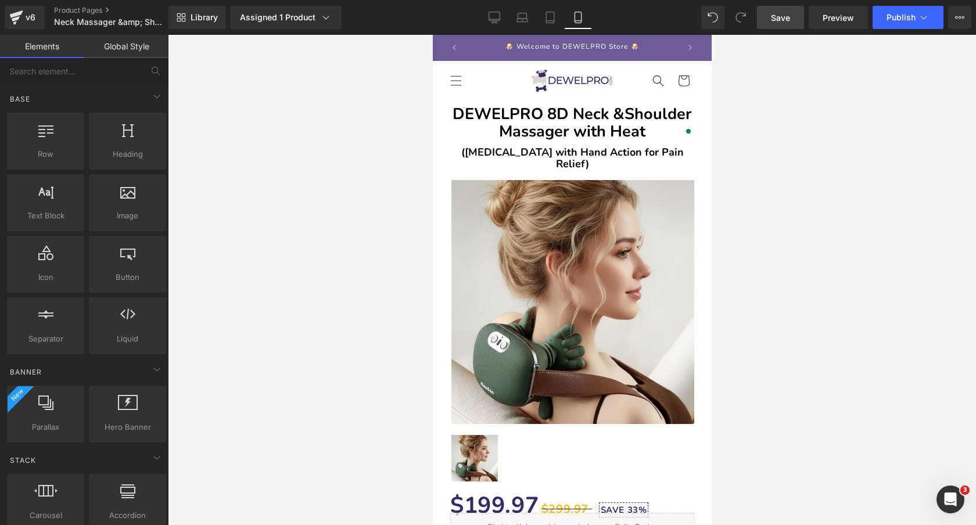
click at [635, 118] on b "DEWELPRO 8D Neck & Shoulder Massager with Heat" at bounding box center [571, 122] width 239 height 39
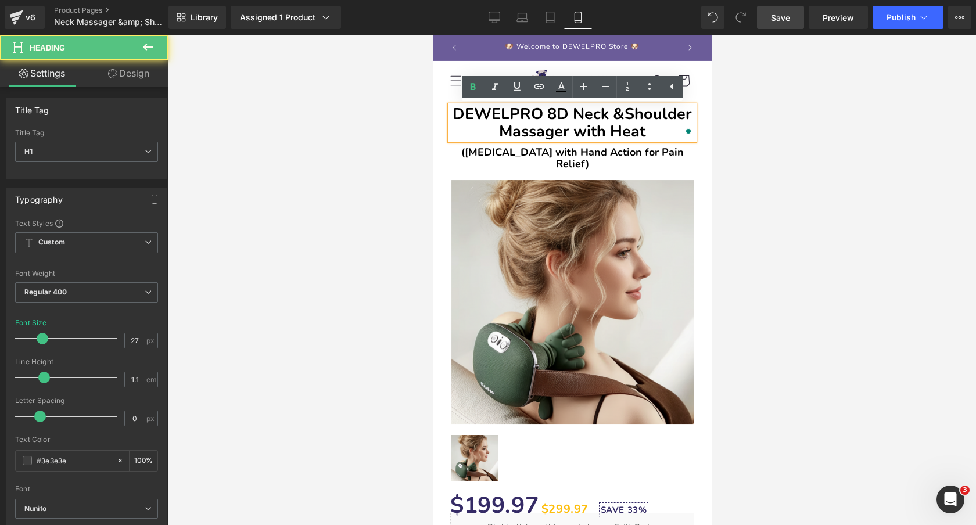
click at [628, 112] on b "DEWELPRO 8D Neck & Shoulder Massager with Heat" at bounding box center [571, 122] width 239 height 39
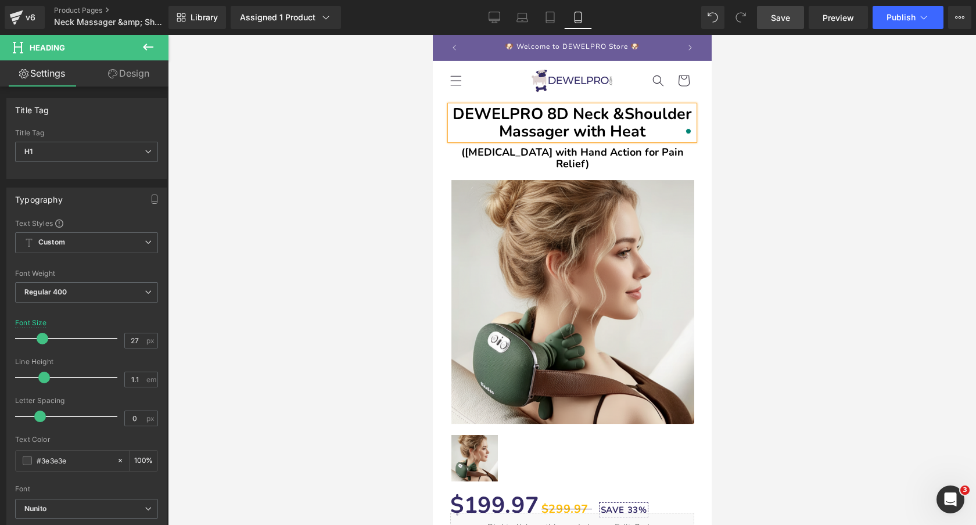
click at [676, 121] on b "DEWELPRO 8D Neck & Shoulder Massager with Heat" at bounding box center [571, 122] width 239 height 39
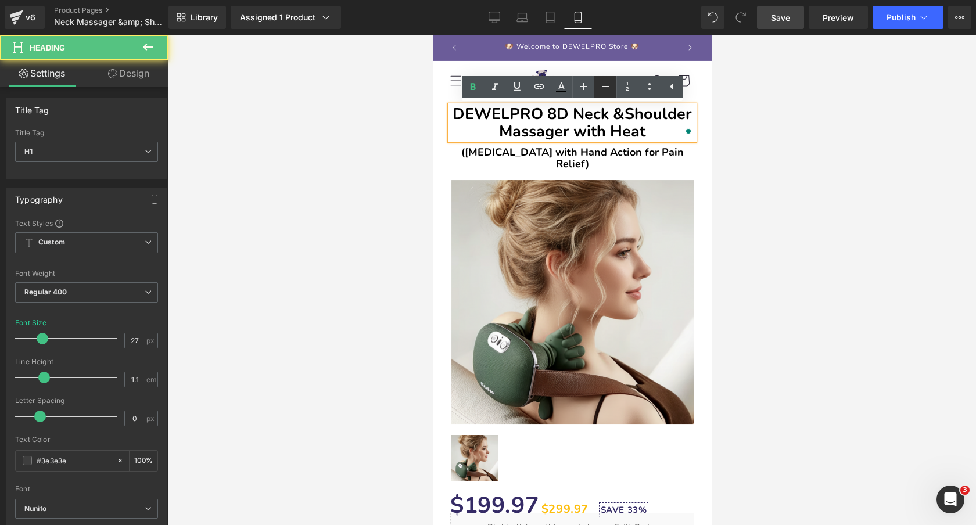
click at [603, 84] on icon at bounding box center [606, 87] width 14 height 14
type input "25"
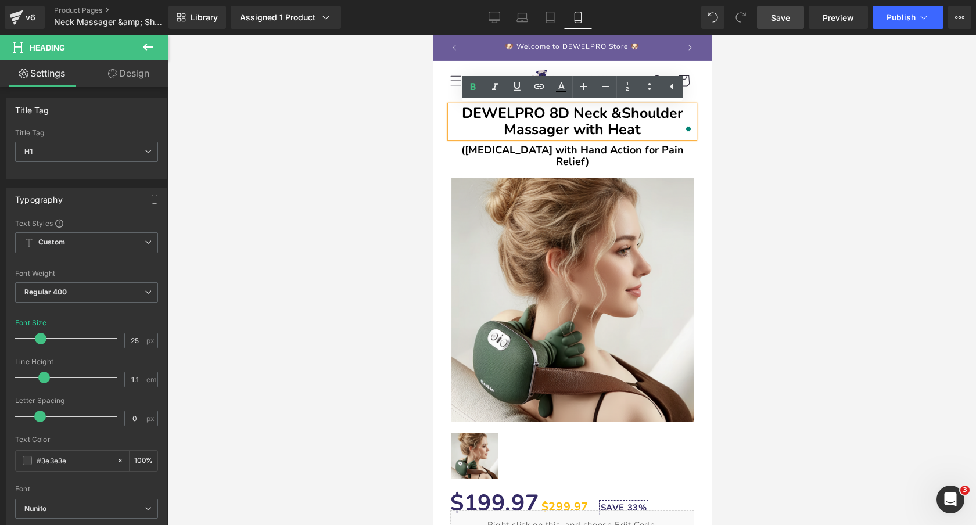
click at [768, 123] on div at bounding box center [572, 280] width 808 height 490
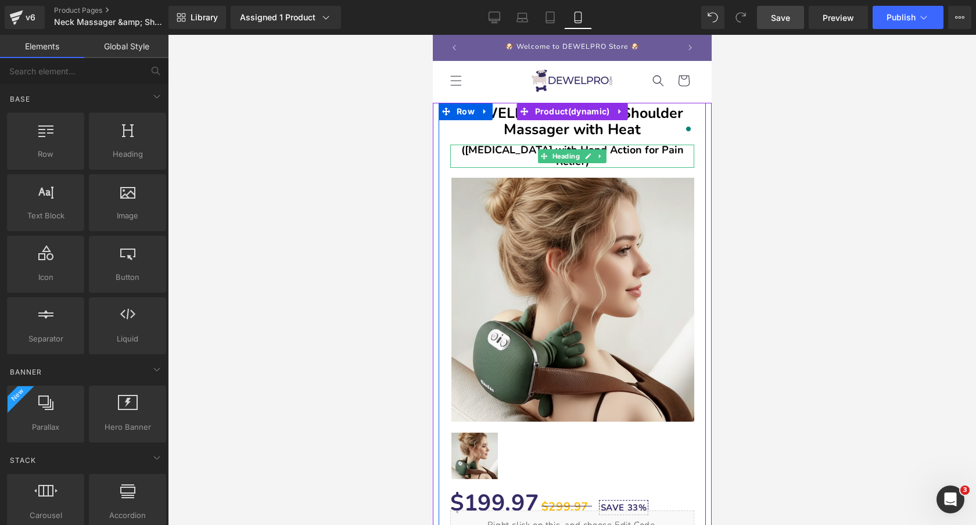
click at [653, 149] on b "([MEDICAL_DATA] with Hand Action for Pain Relief)" at bounding box center [572, 156] width 223 height 26
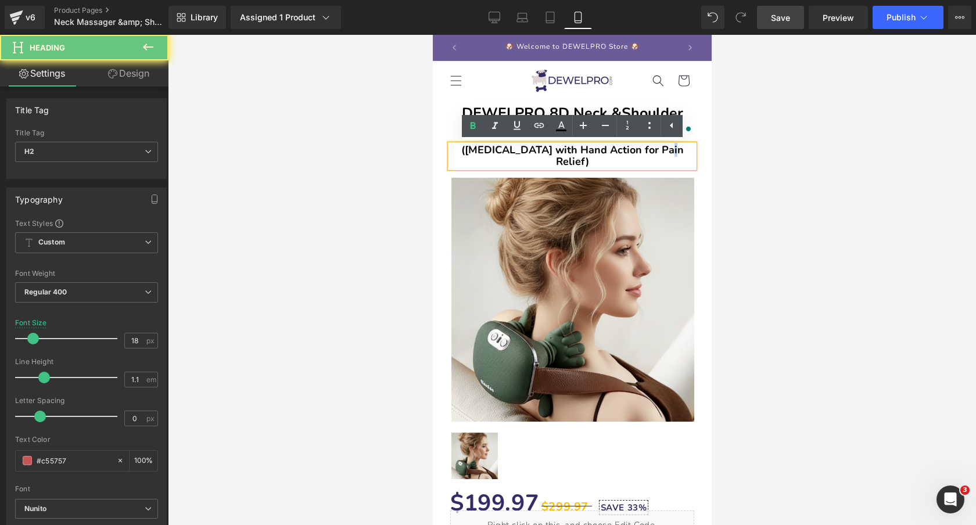
click at [653, 149] on b "([MEDICAL_DATA] with Hand Action for Pain Relief)" at bounding box center [572, 156] width 223 height 26
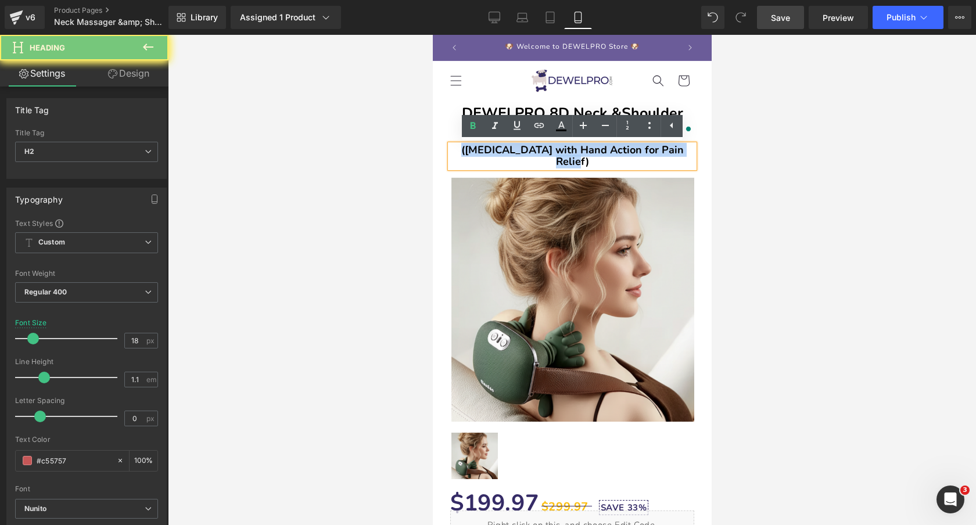
paste div "To enrich screen reader interactions, please activate Accessibility in Grammarl…"
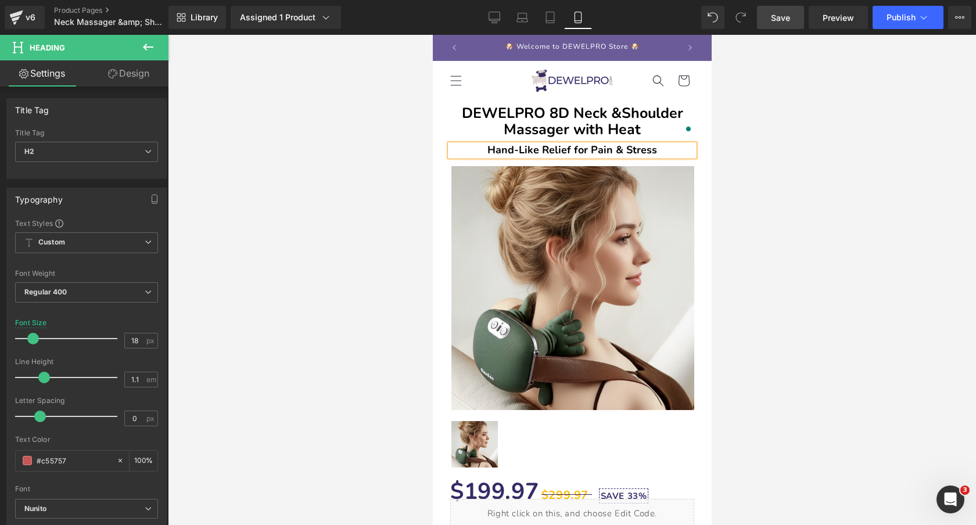
click at [481, 150] on h2 "Hand-Like Relief for Pain & Stress" at bounding box center [572, 151] width 244 height 12
click at [675, 148] on h2 "(Hand-Like Relief for Pain & Stress" at bounding box center [572, 151] width 244 height 12
click at [351, 167] on div at bounding box center [572, 280] width 808 height 490
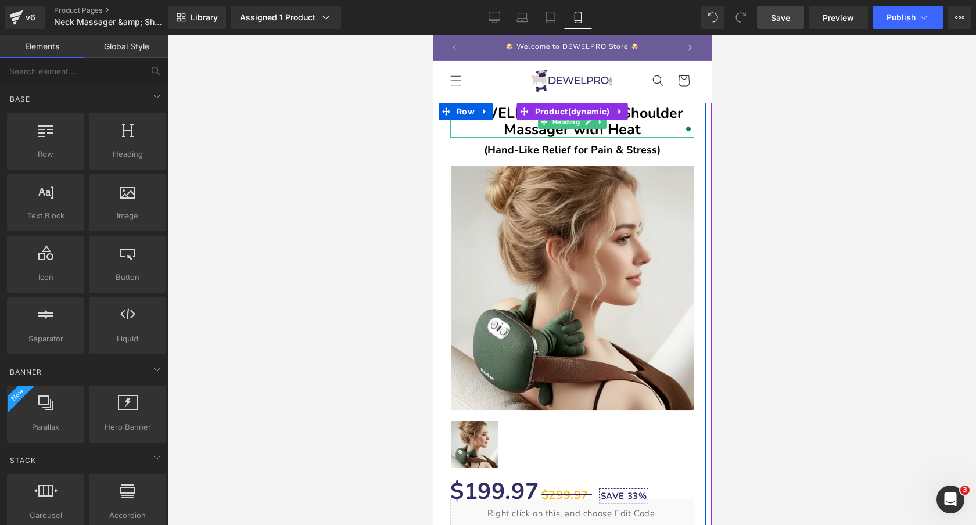
click at [668, 120] on b "DEWELPRO 8D Neck & Shoulder Massager with Heat" at bounding box center [571, 121] width 221 height 36
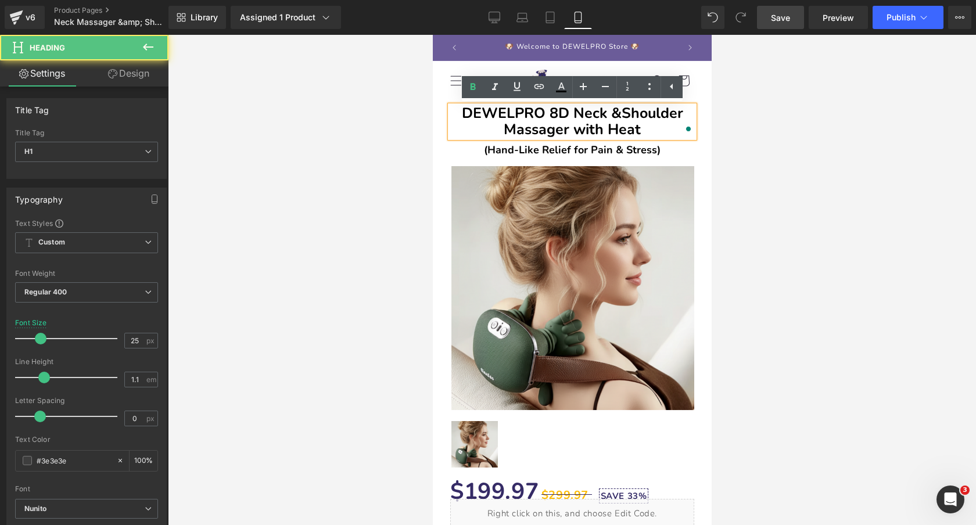
click at [625, 115] on b "DEWELPRO 8D Neck & Shoulder Massager with Heat" at bounding box center [571, 121] width 221 height 36
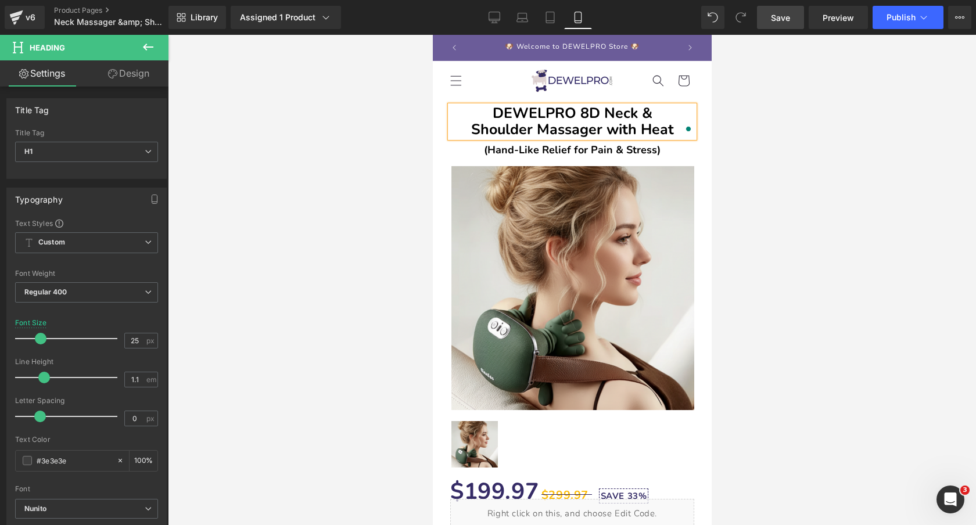
click at [330, 145] on div at bounding box center [572, 280] width 808 height 490
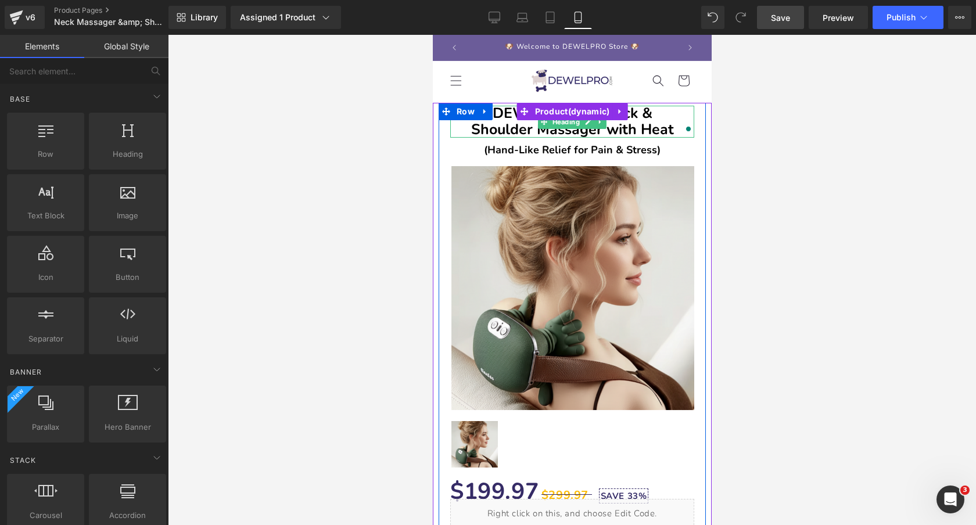
click at [637, 117] on b "DEWELPRO 8D Neck & Shoulder Massager with Heat" at bounding box center [572, 121] width 203 height 36
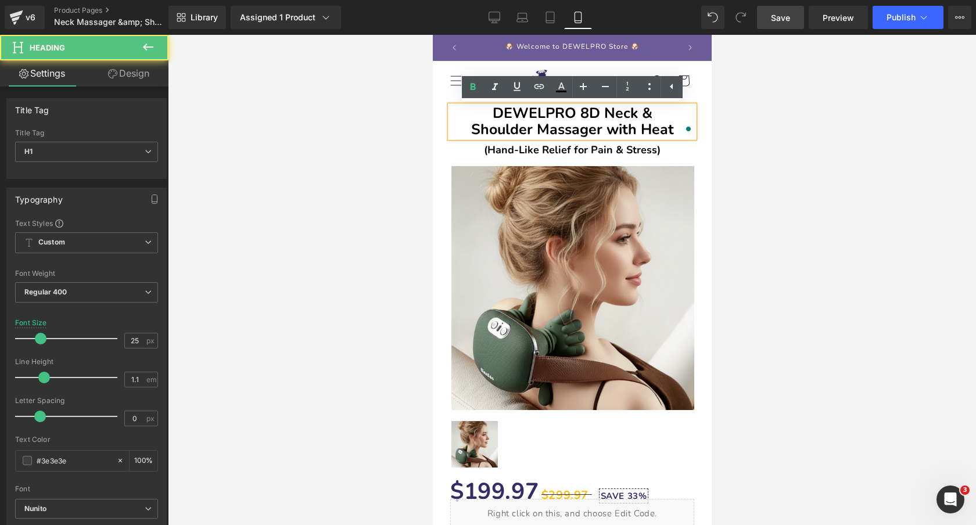
click at [460, 132] on h1 "DEWELPRO 8D Neck & Shoulder Massager with Heat" at bounding box center [572, 122] width 244 height 32
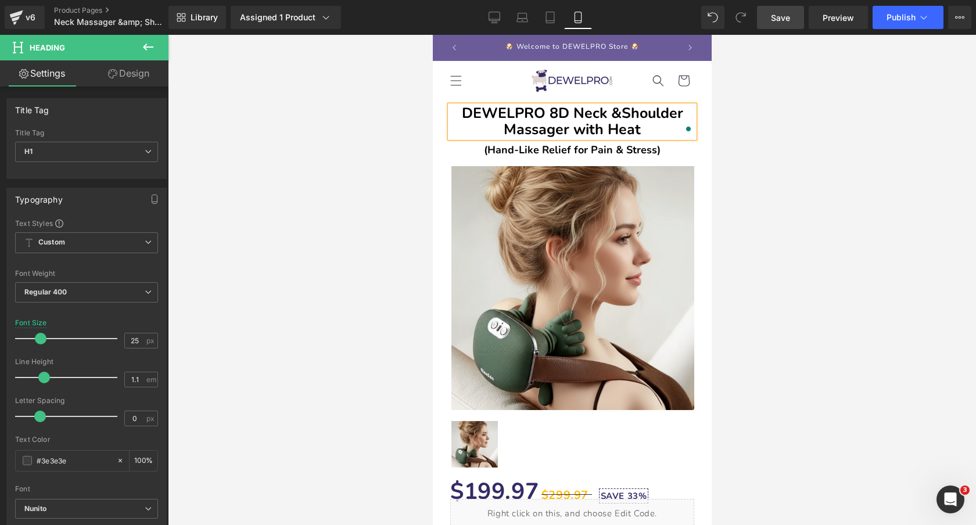
click at [609, 117] on b "DEWELPRO 8D Neck & Shoulder Massager with Heat" at bounding box center [571, 121] width 221 height 36
click at [614, 130] on b "DEWELPRO 8D Neck & Shoulder Massager with Heat" at bounding box center [572, 121] width 213 height 36
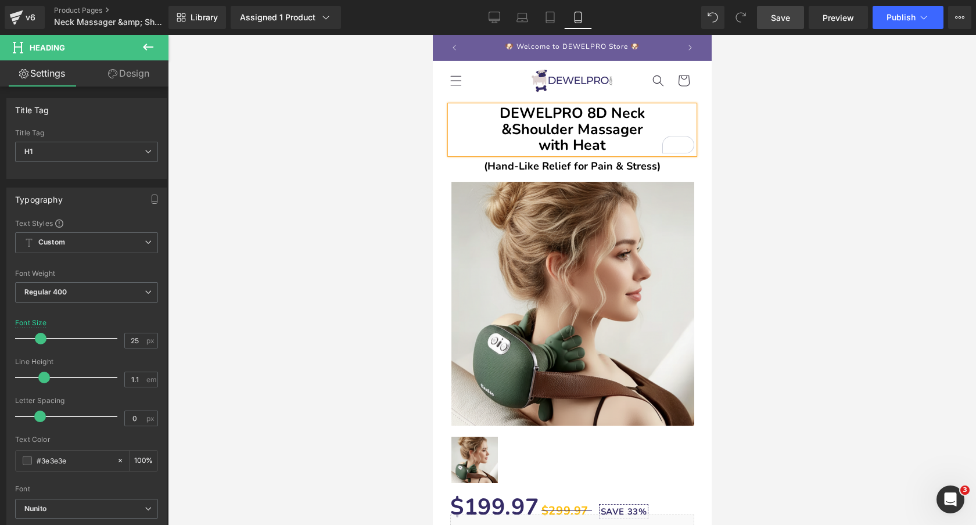
click at [839, 141] on div at bounding box center [572, 280] width 808 height 490
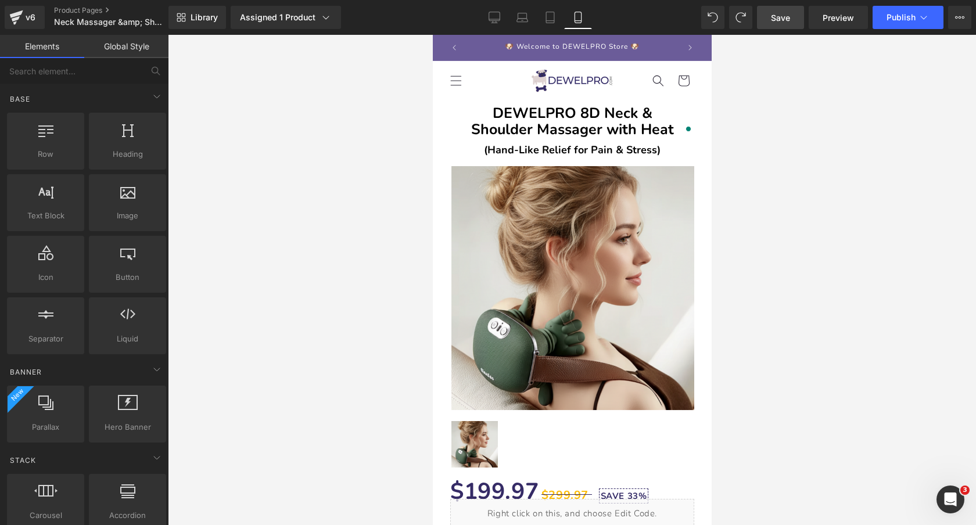
click at [778, 152] on div at bounding box center [572, 280] width 808 height 490
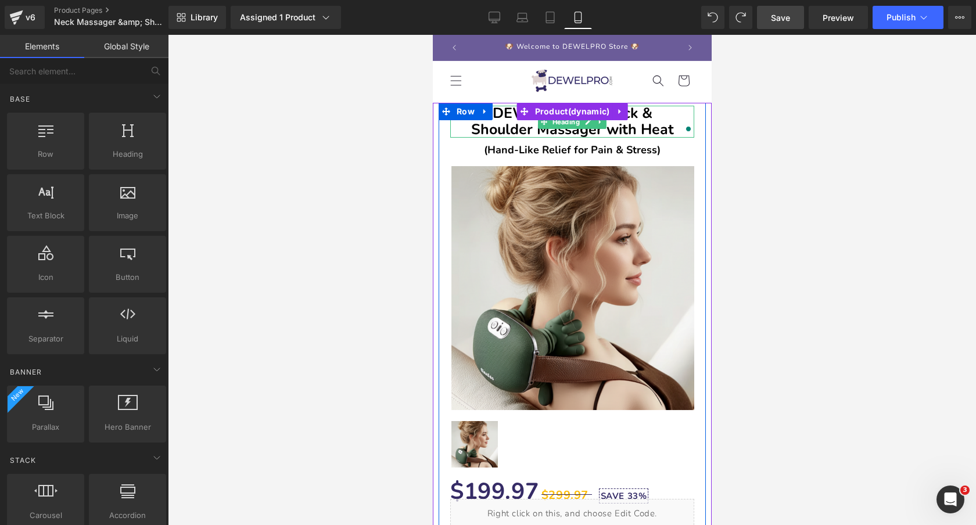
click at [482, 130] on b "DEWELPRO 8D Neck & Shoulder Massager with Heat" at bounding box center [572, 121] width 203 height 36
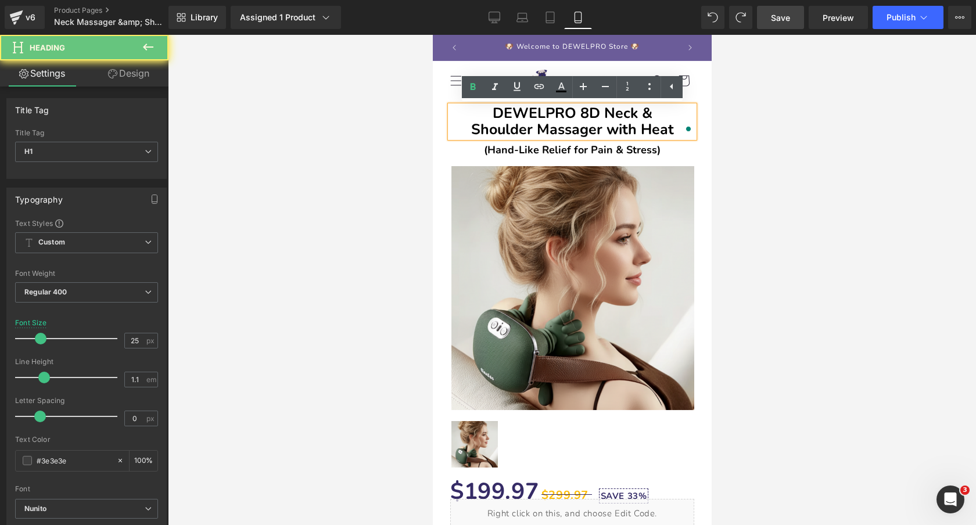
click at [464, 130] on h1 "DEWELPRO 8D Neck & Shoulder Massager with Heat" at bounding box center [572, 122] width 244 height 32
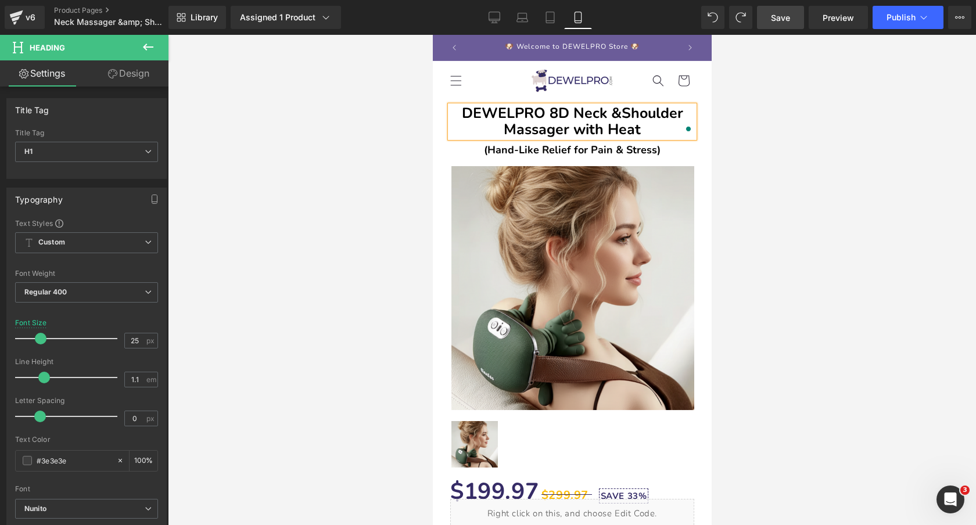
click at [840, 120] on div at bounding box center [572, 280] width 808 height 490
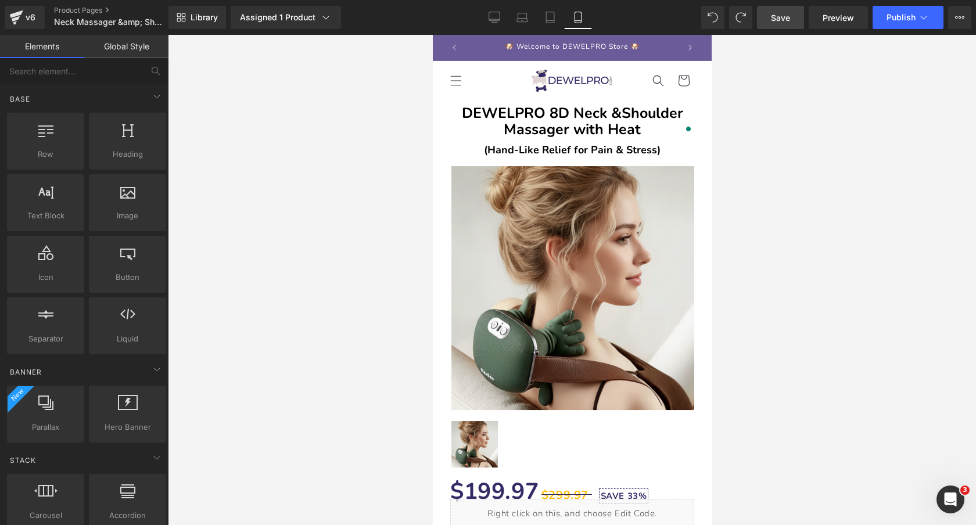
drag, startPoint x: 782, startPoint y: 16, endPoint x: 131, endPoint y: 167, distance: 668.9
click at [782, 16] on span "Save" at bounding box center [780, 18] width 19 height 12
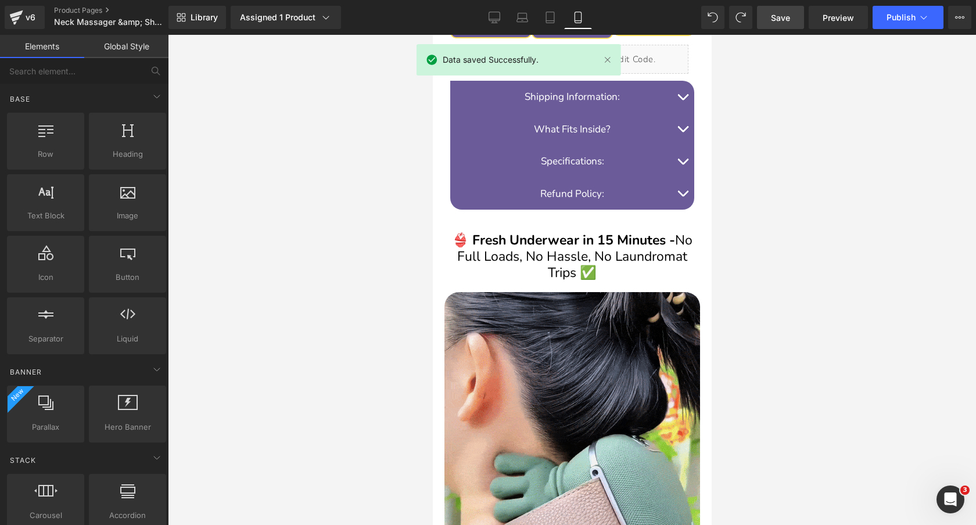
scroll to position [712, 0]
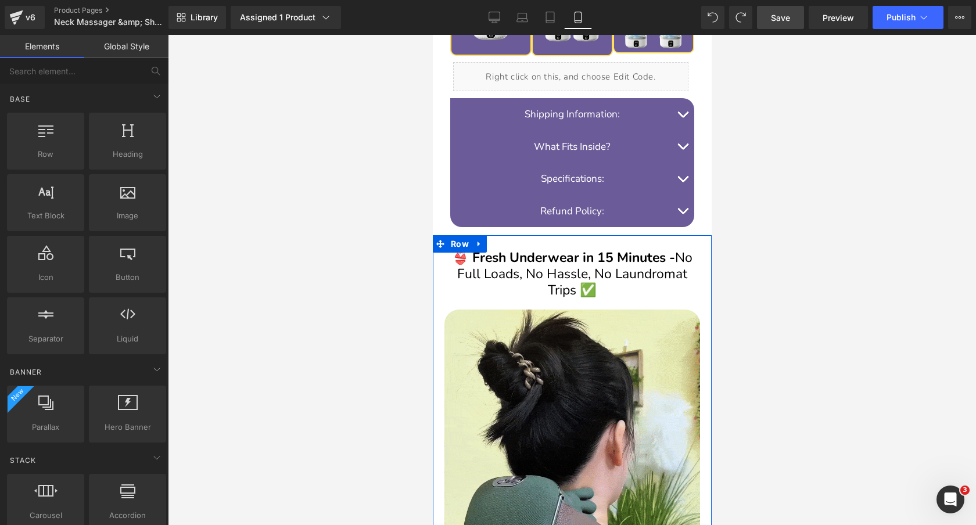
click at [649, 256] on h2 "👙 Fresh Underwear in 15 Minutes - No Full Loads, No Hassle, No Laundromat Trips…" at bounding box center [572, 274] width 244 height 48
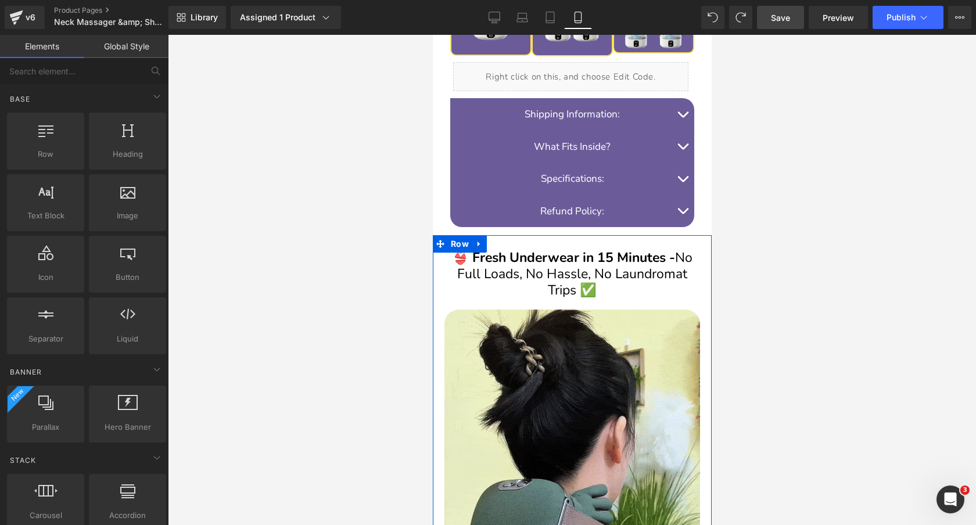
click at [649, 256] on h2 "👙 Fresh Underwear in 15 Minutes - No Full Loads, No Hassle, No Laundromat Trips…" at bounding box center [572, 274] width 244 height 48
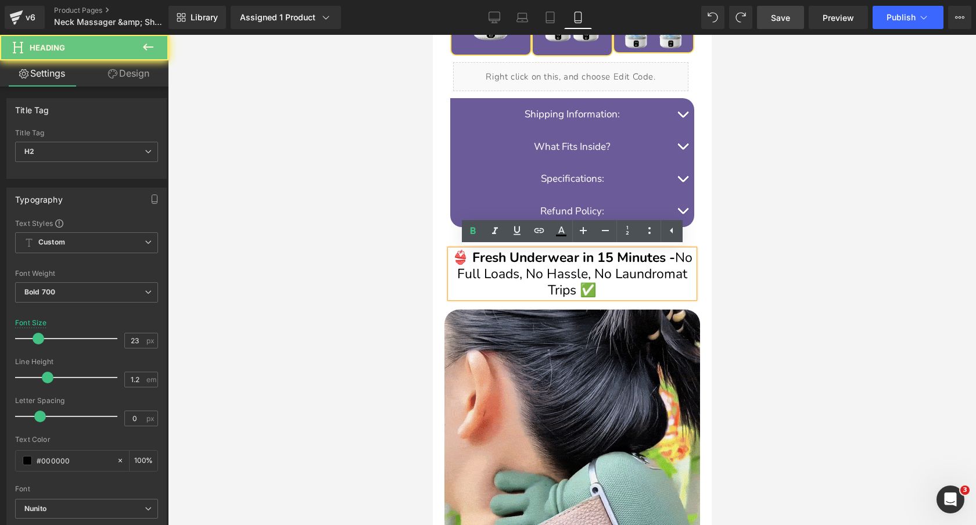
click at [649, 256] on h2 "👙 Fresh Underwear in 15 Minutes - No Full Loads, No Hassle, No Laundromat Trips…" at bounding box center [572, 274] width 244 height 48
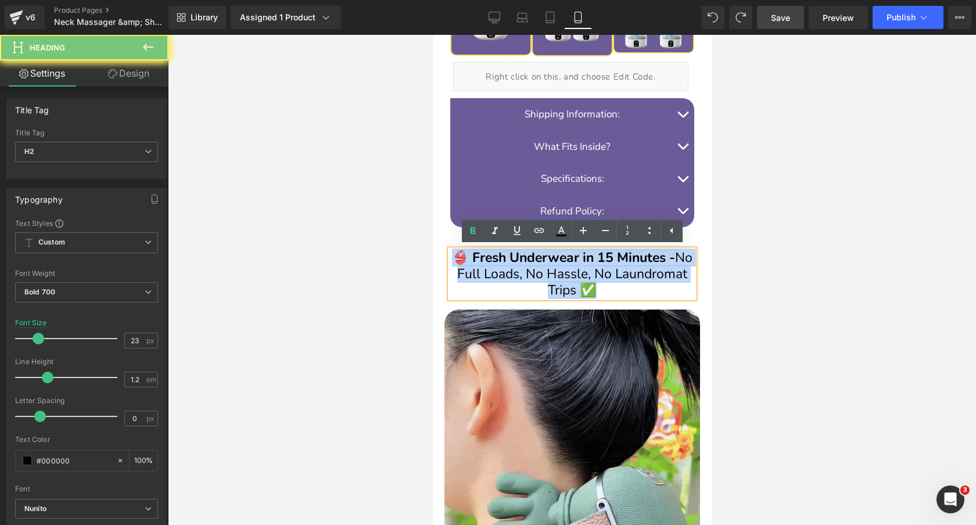
paste div "To enrich screen reader interactions, please activate Accessibility in Grammarl…"
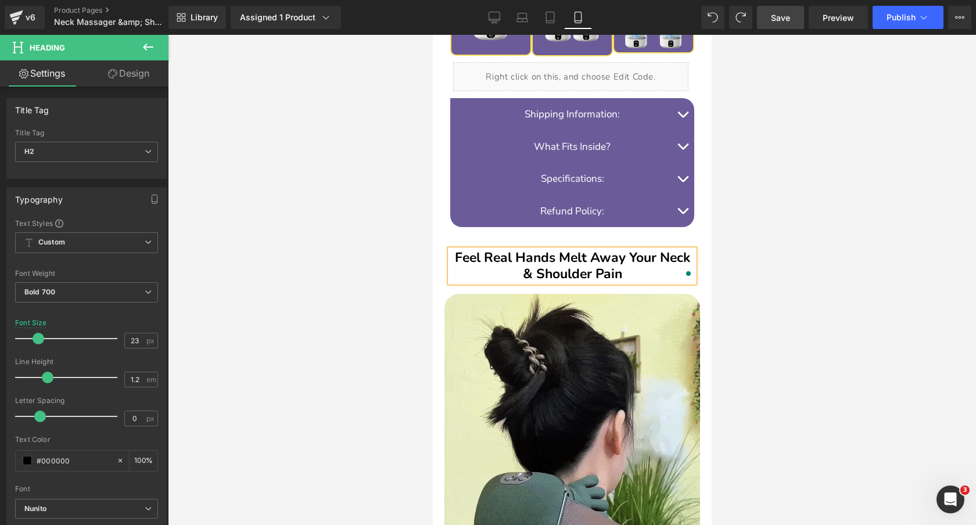
click at [807, 201] on div at bounding box center [572, 280] width 808 height 490
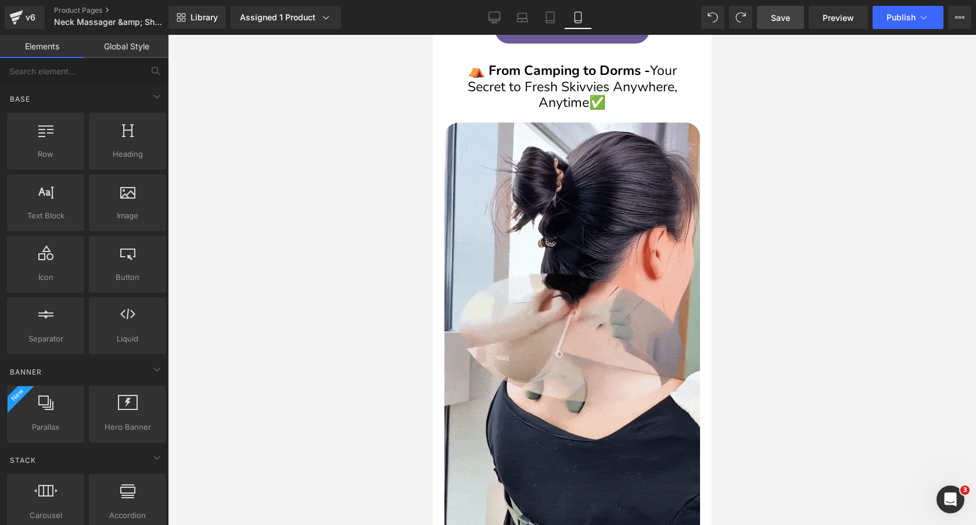
scroll to position [2275, 0]
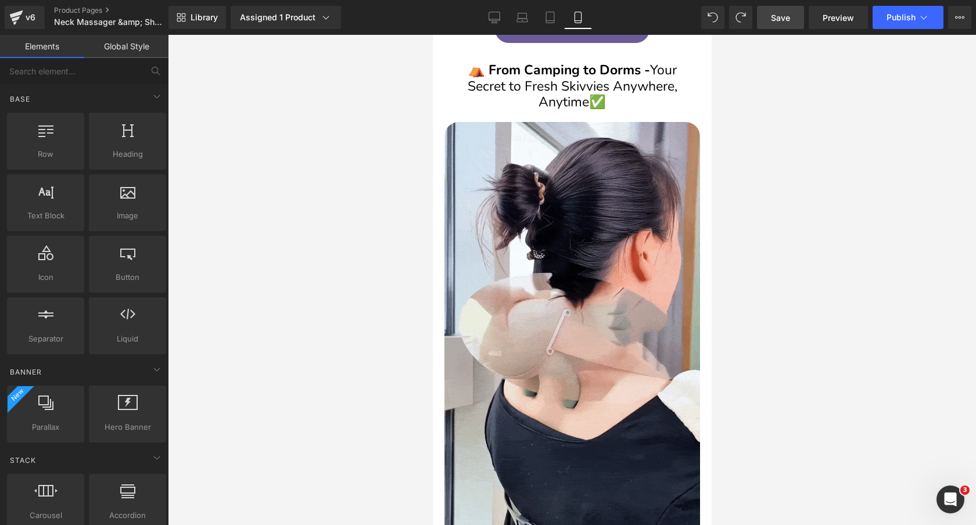
click at [789, 12] on span "Save" at bounding box center [780, 18] width 19 height 12
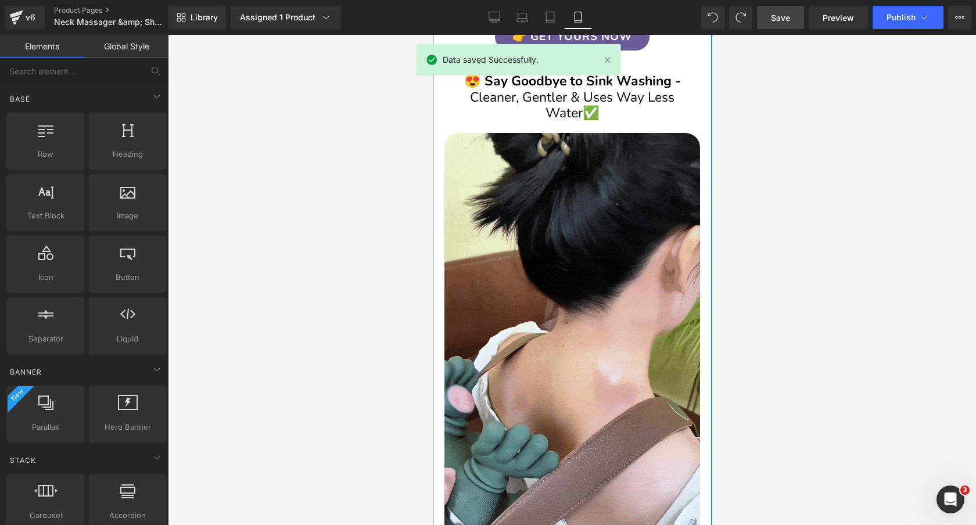
scroll to position [2976, 0]
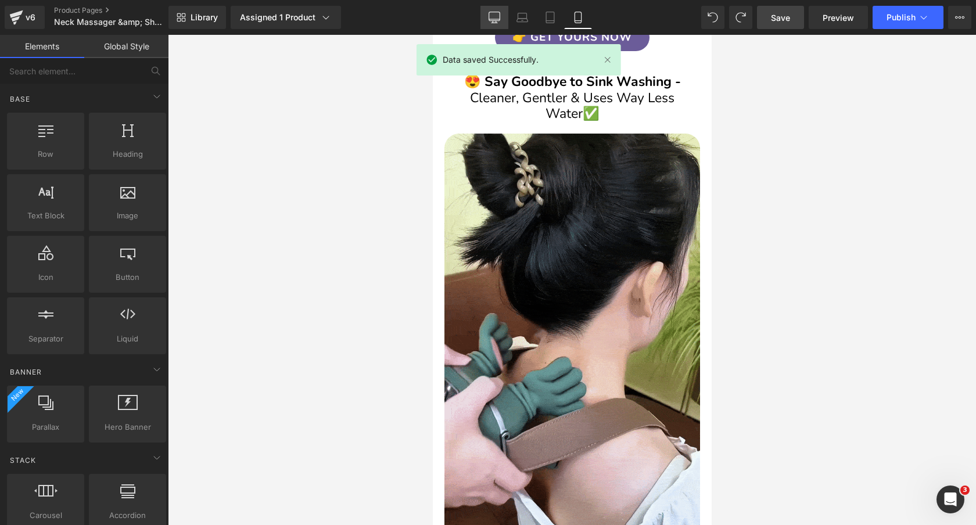
click at [488, 21] on link "Desktop" at bounding box center [495, 17] width 28 height 23
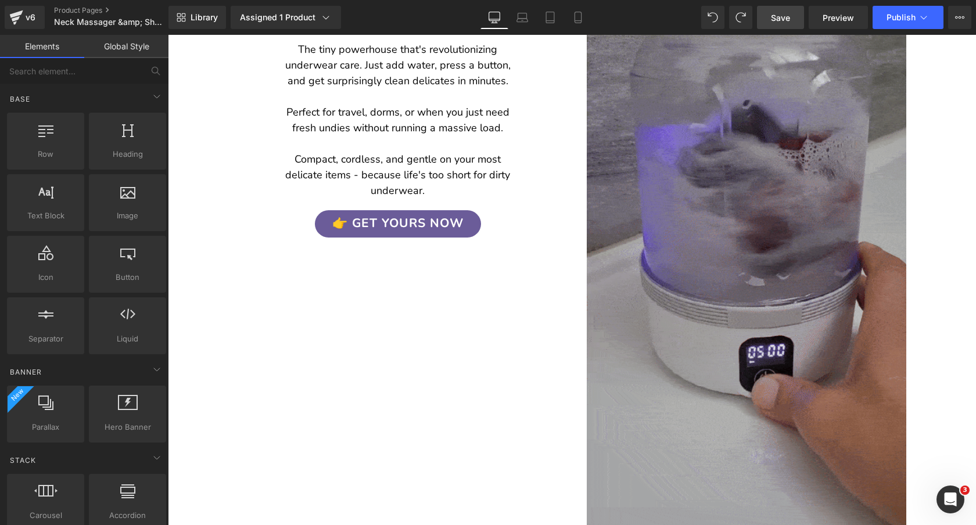
scroll to position [879, 0]
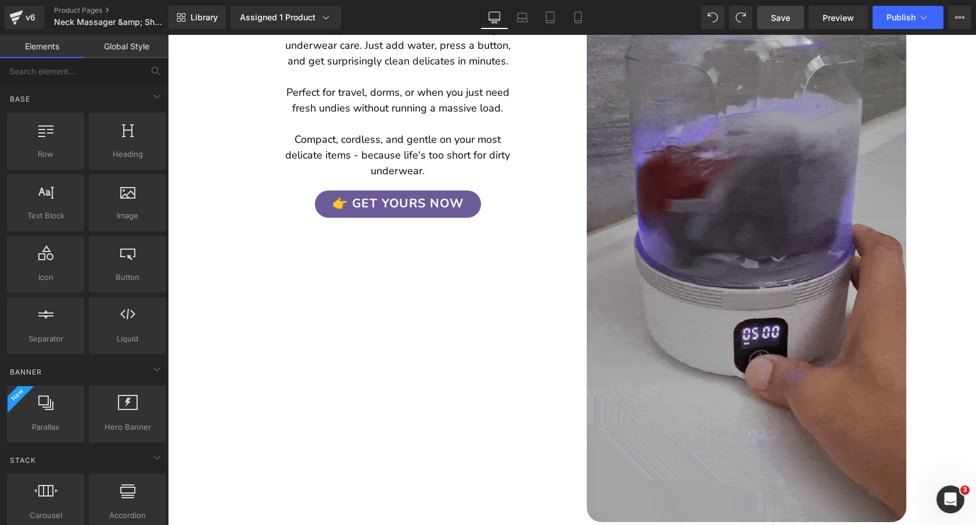
click at [812, 251] on img at bounding box center [747, 240] width 320 height 565
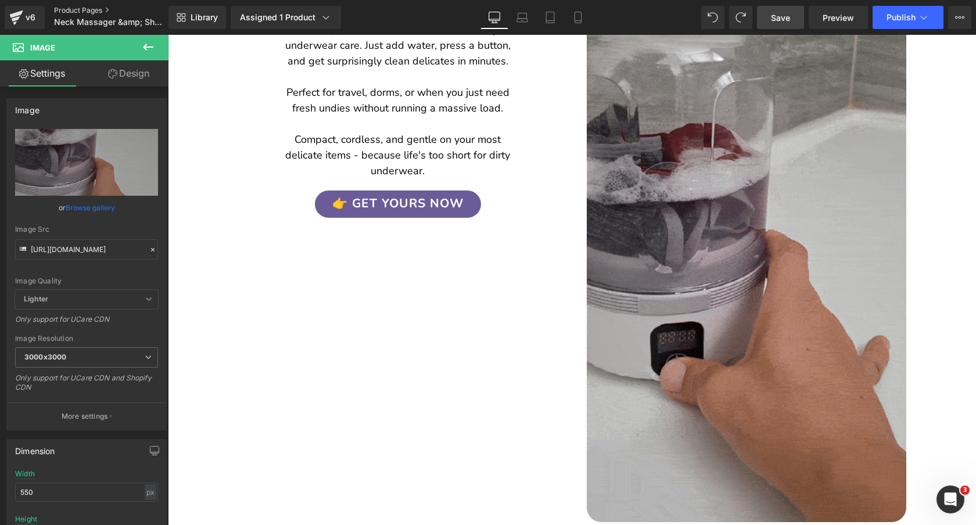
click at [74, 10] on link "Product Pages" at bounding box center [121, 10] width 134 height 9
